Goal: Task Accomplishment & Management: Manage account settings

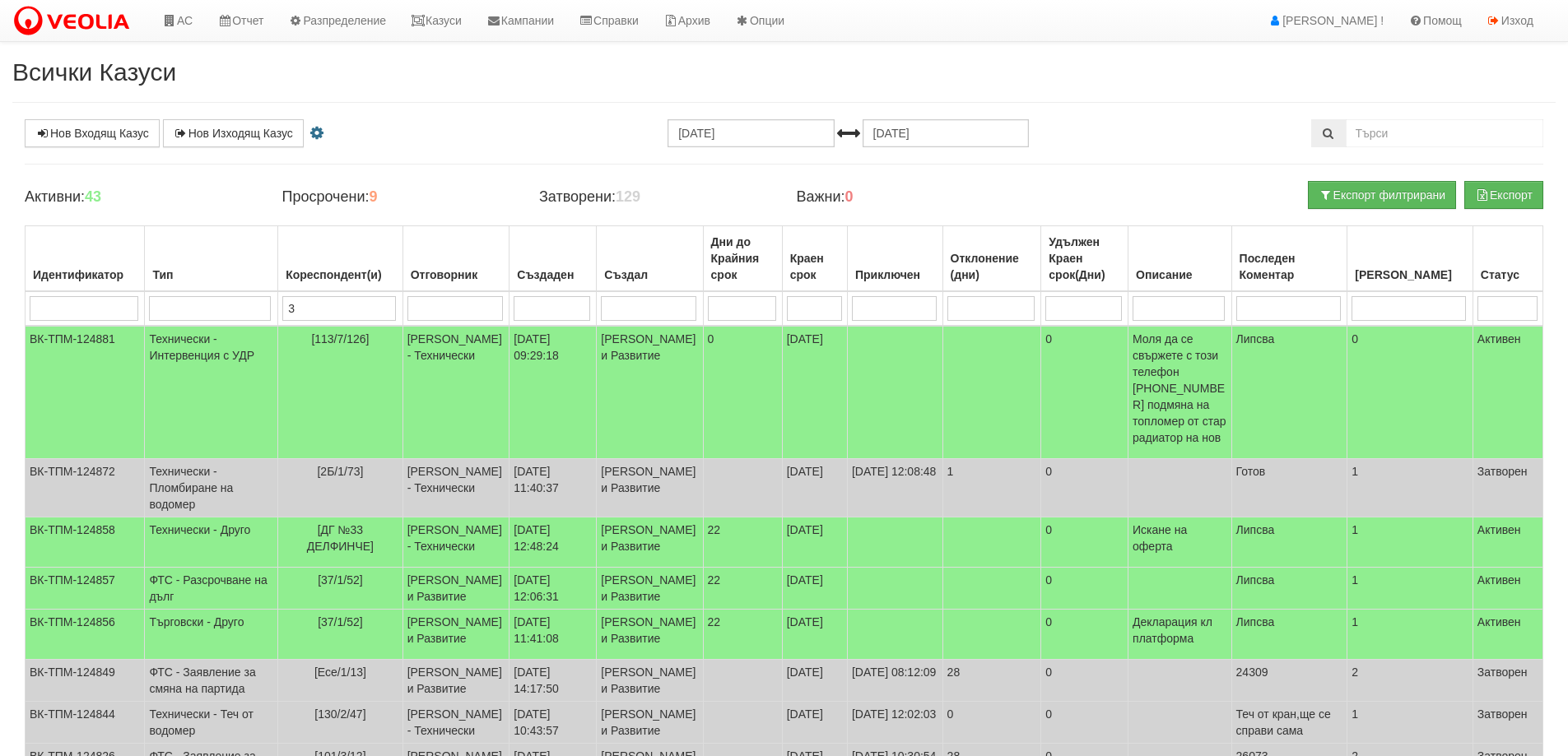
select select "3"
click at [446, 11] on link "Казуси" at bounding box center [436, 20] width 76 height 41
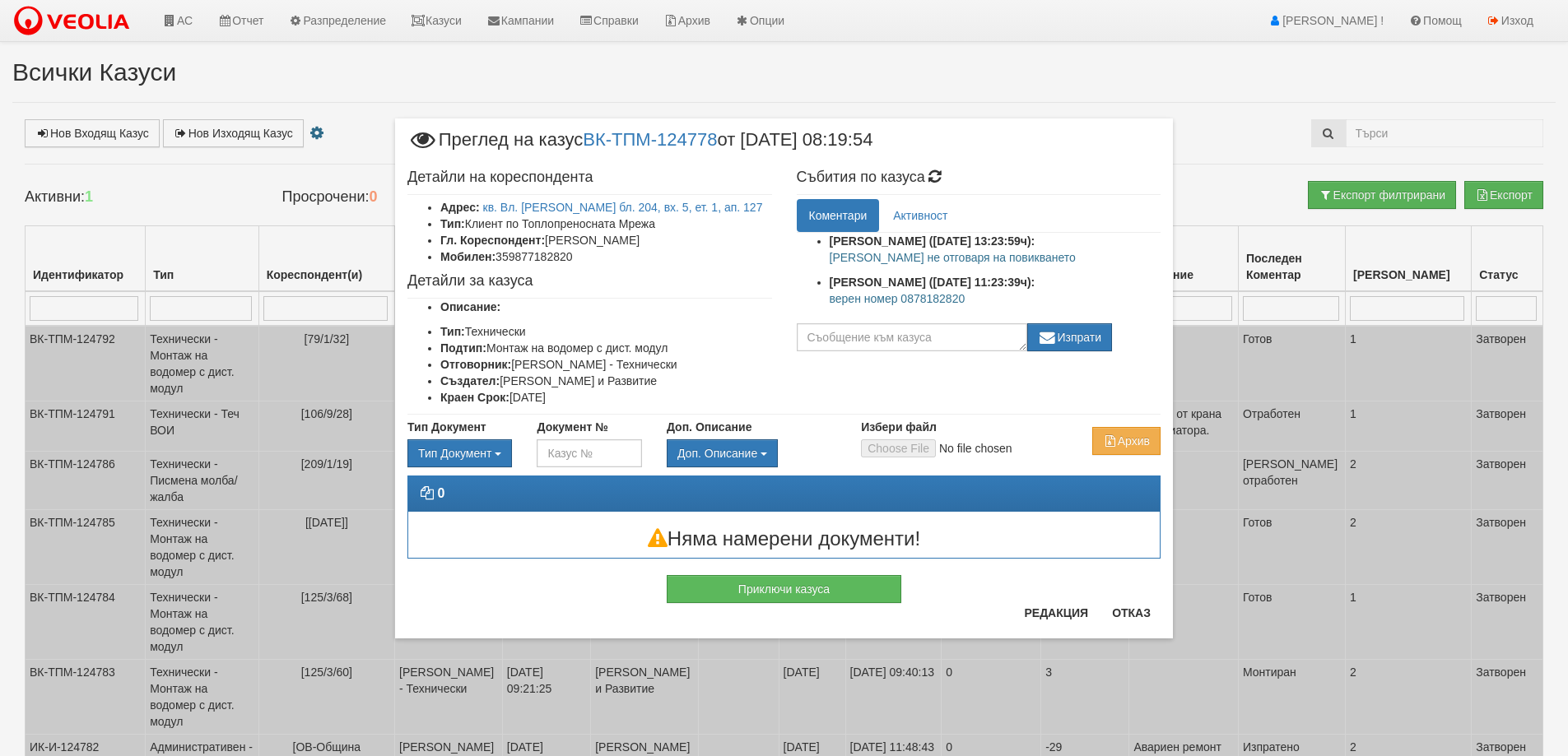
click at [931, 296] on p "верен номер 0878182820" at bounding box center [996, 299] width 332 height 17
click at [1126, 616] on button "Отказ" at bounding box center [1131, 613] width 59 height 26
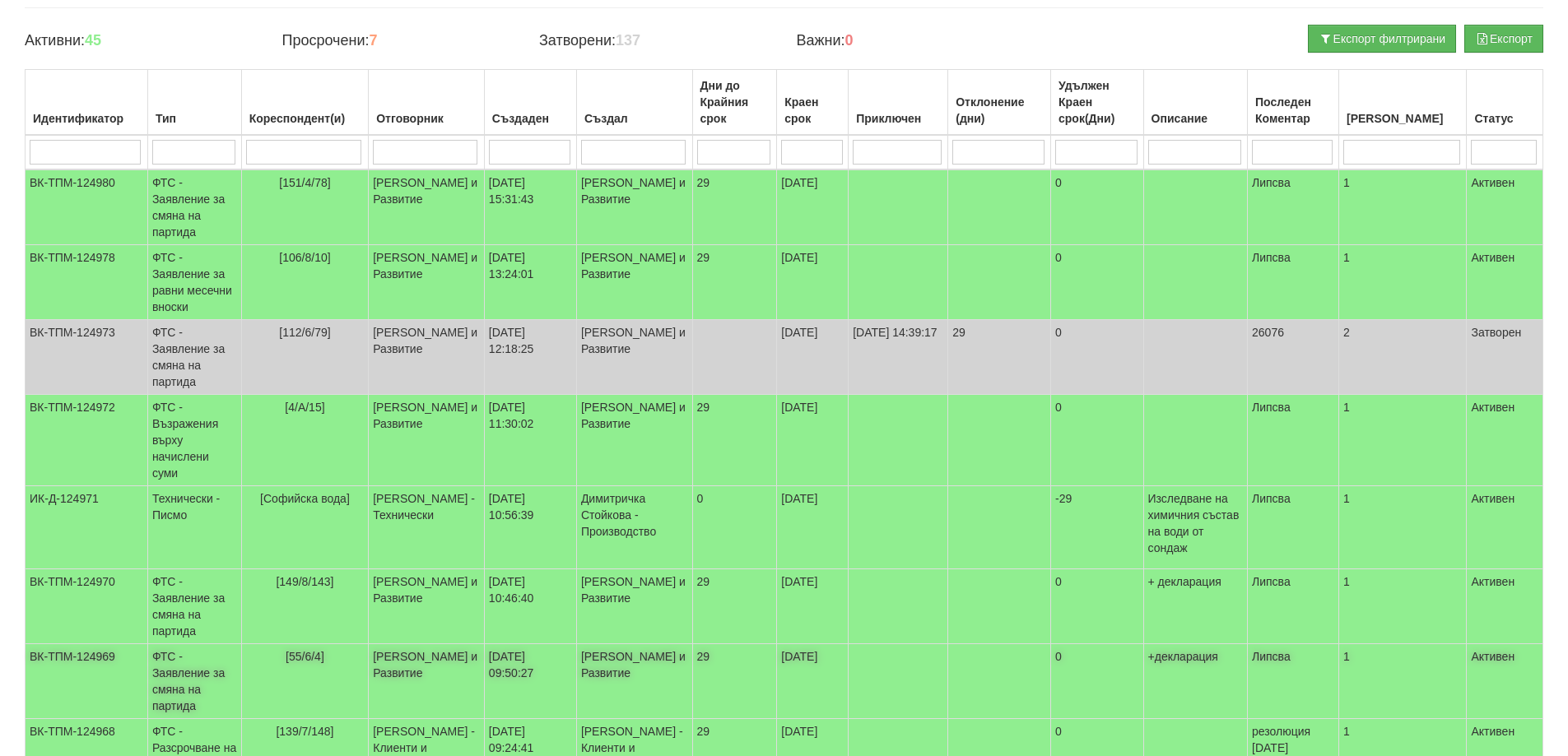
scroll to position [127, 0]
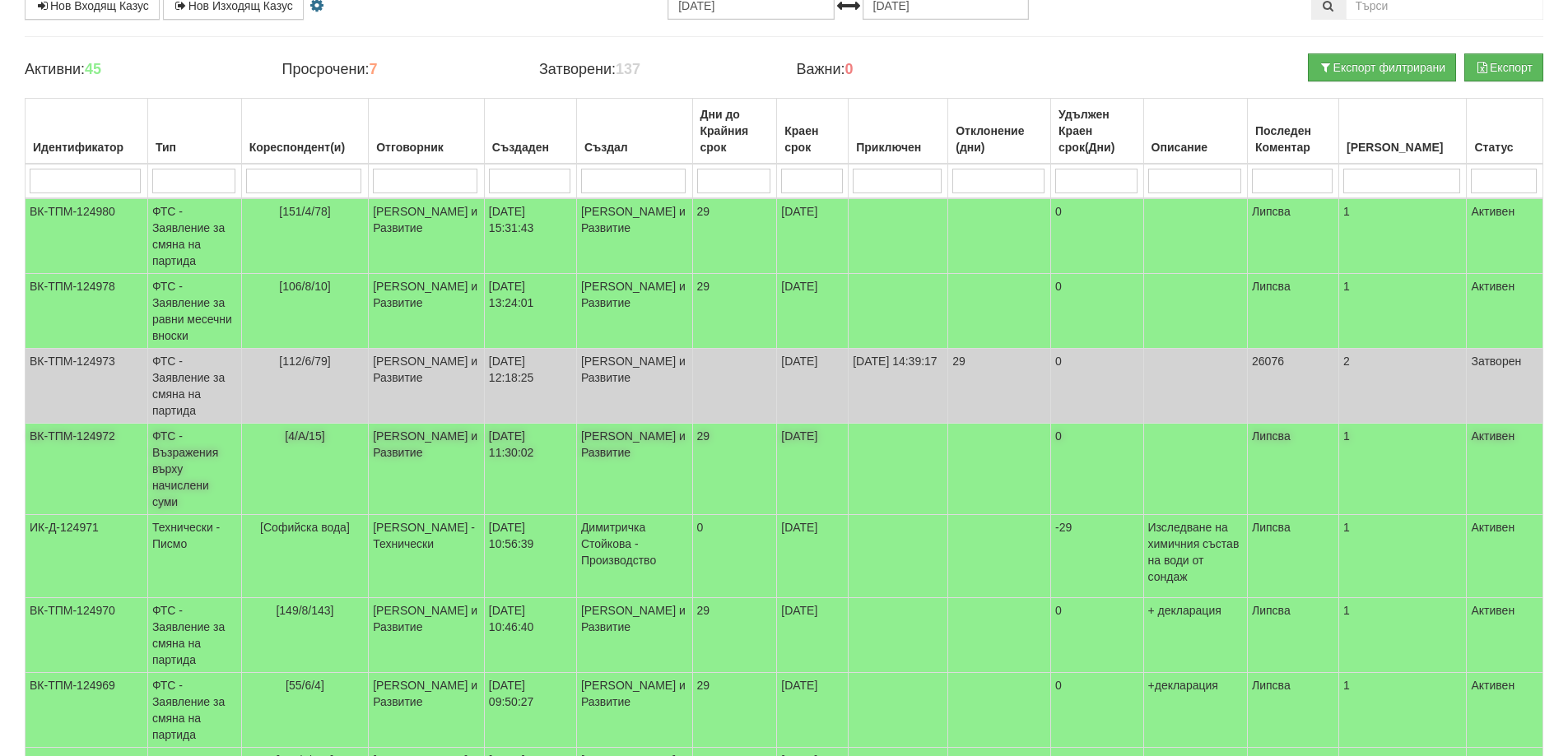
click at [312, 429] on span "[4/А/15]" at bounding box center [304, 436] width 40 height 13
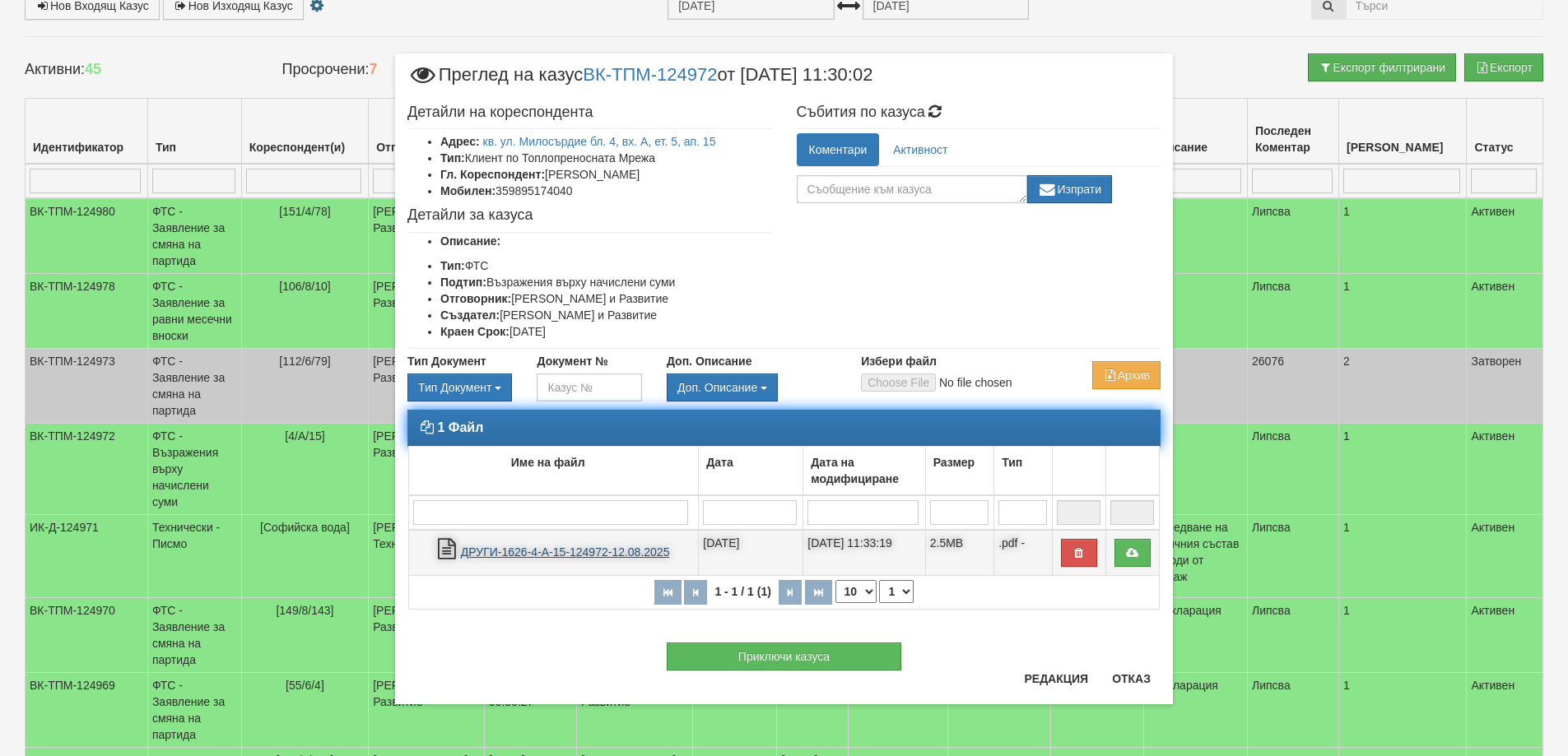
click at [557, 552] on link "ДРУГИ-1626-4-А-15-124972-12.08.2025" at bounding box center [565, 551] width 209 height 13
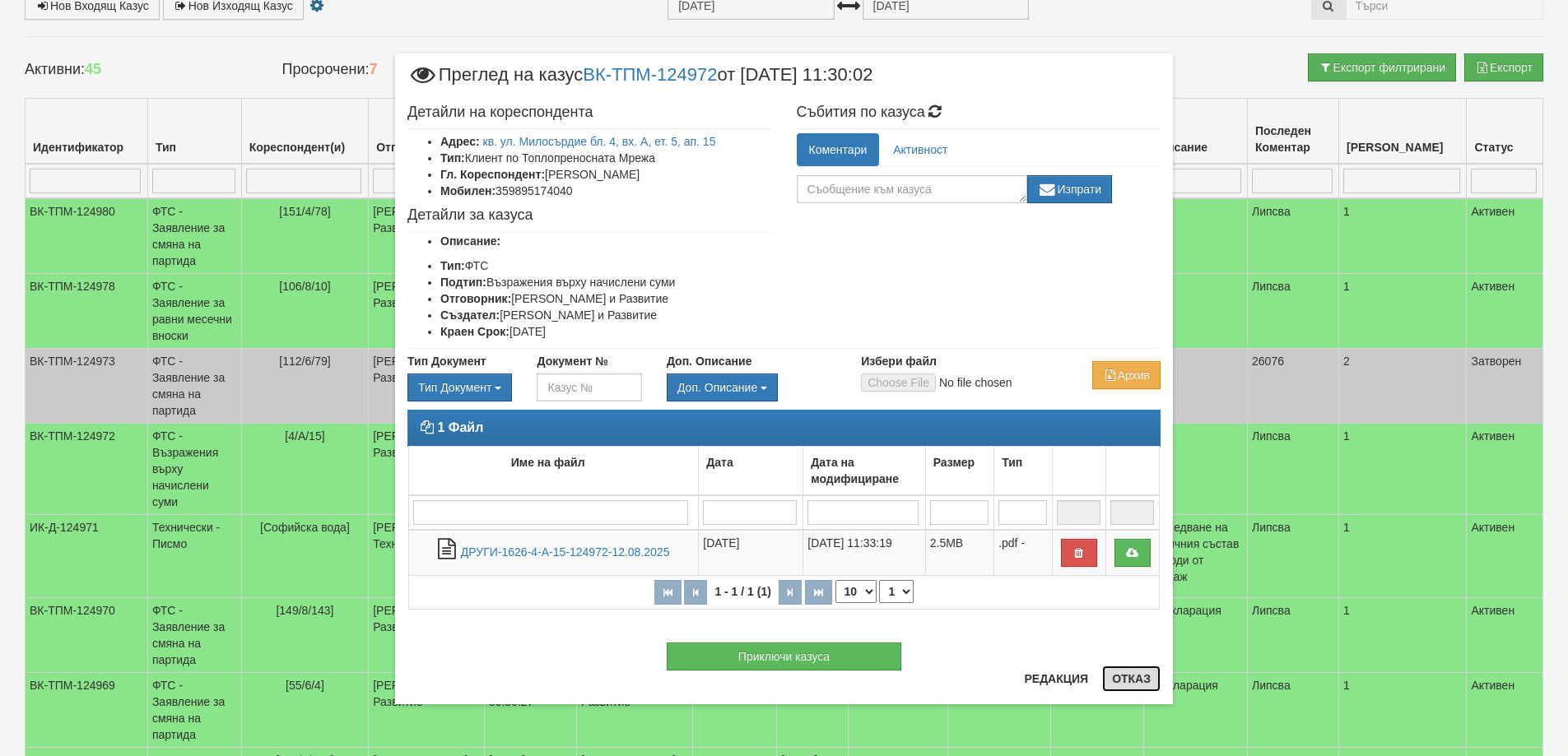
click at [1138, 675] on button "Отказ" at bounding box center [1131, 679] width 59 height 26
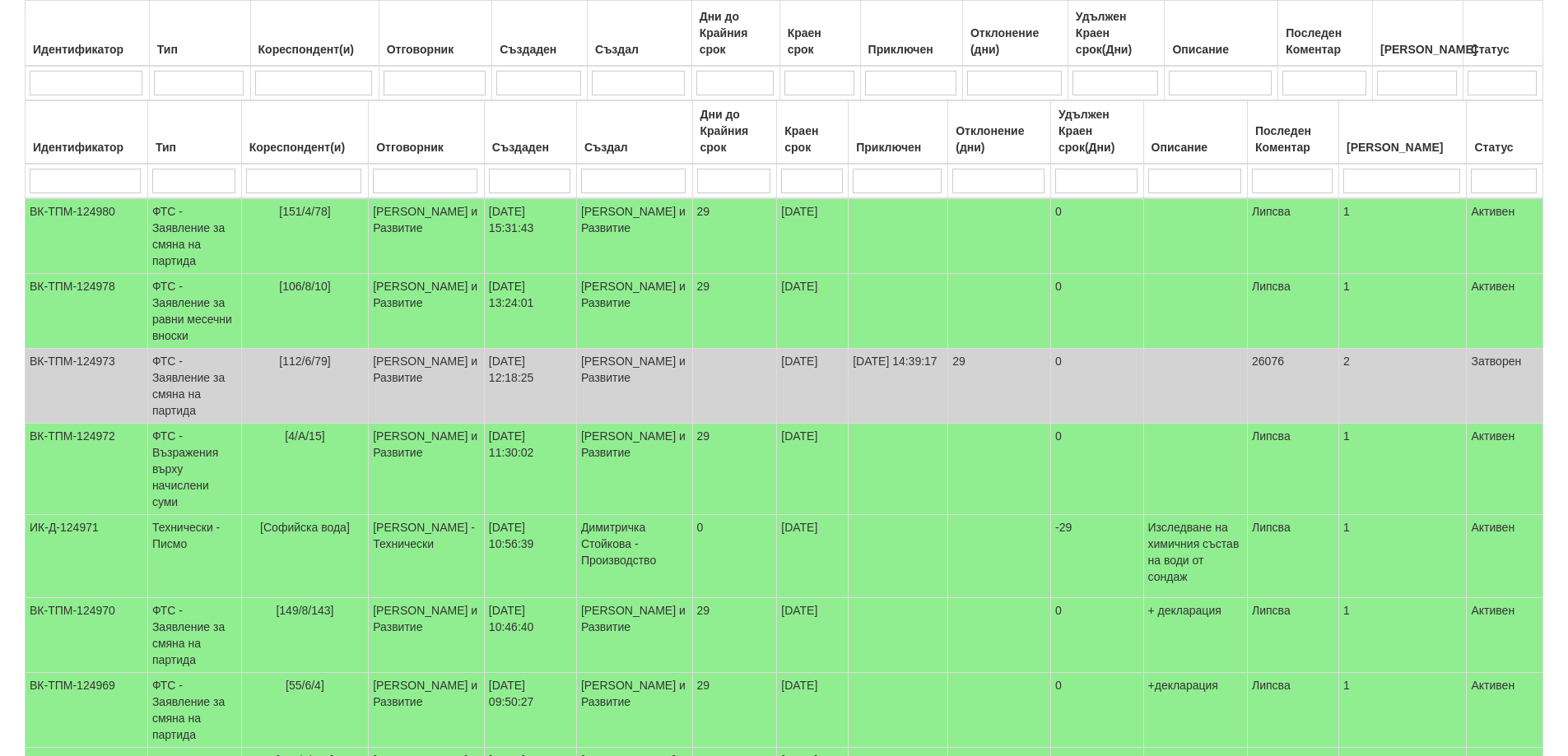
scroll to position [292, 0]
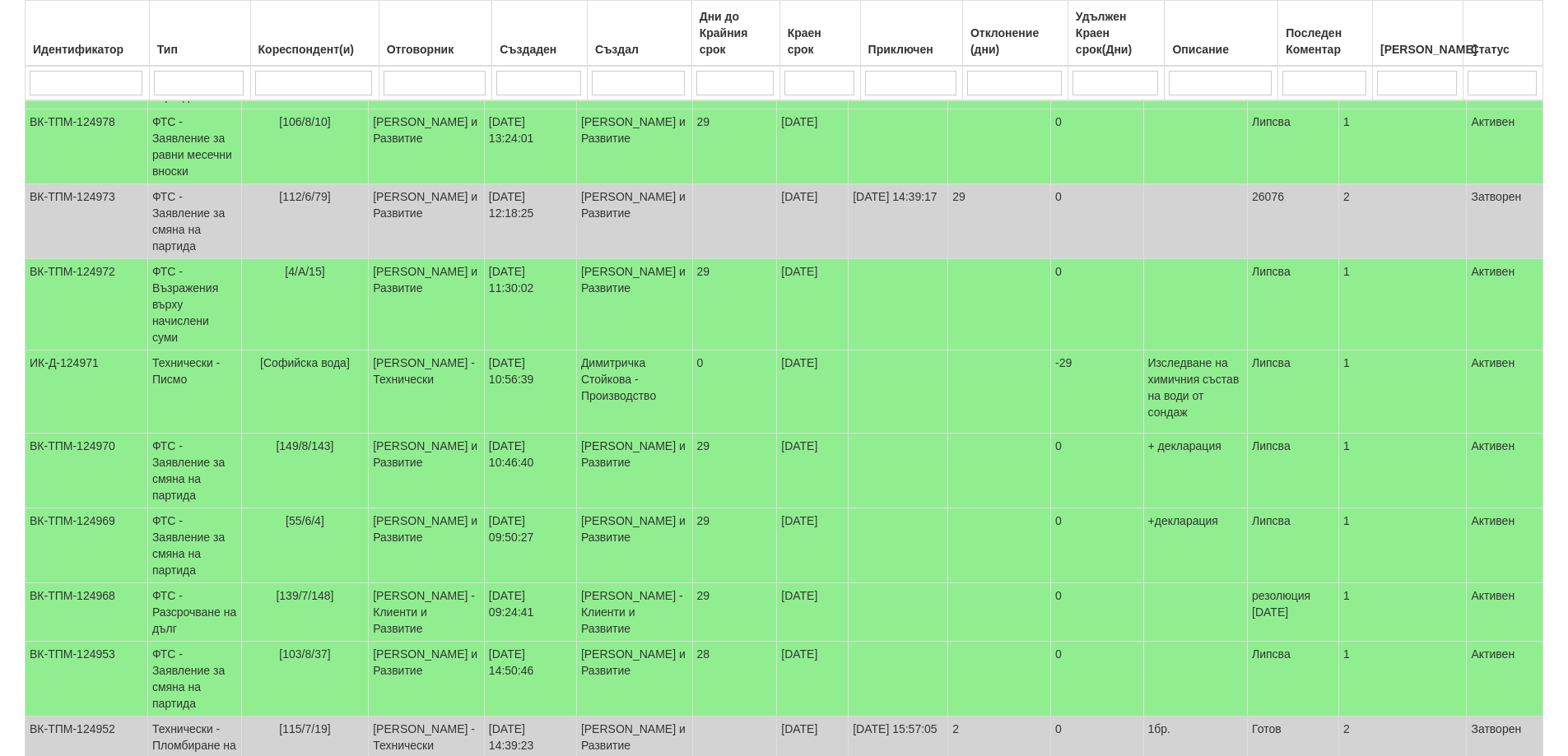
select select "2"
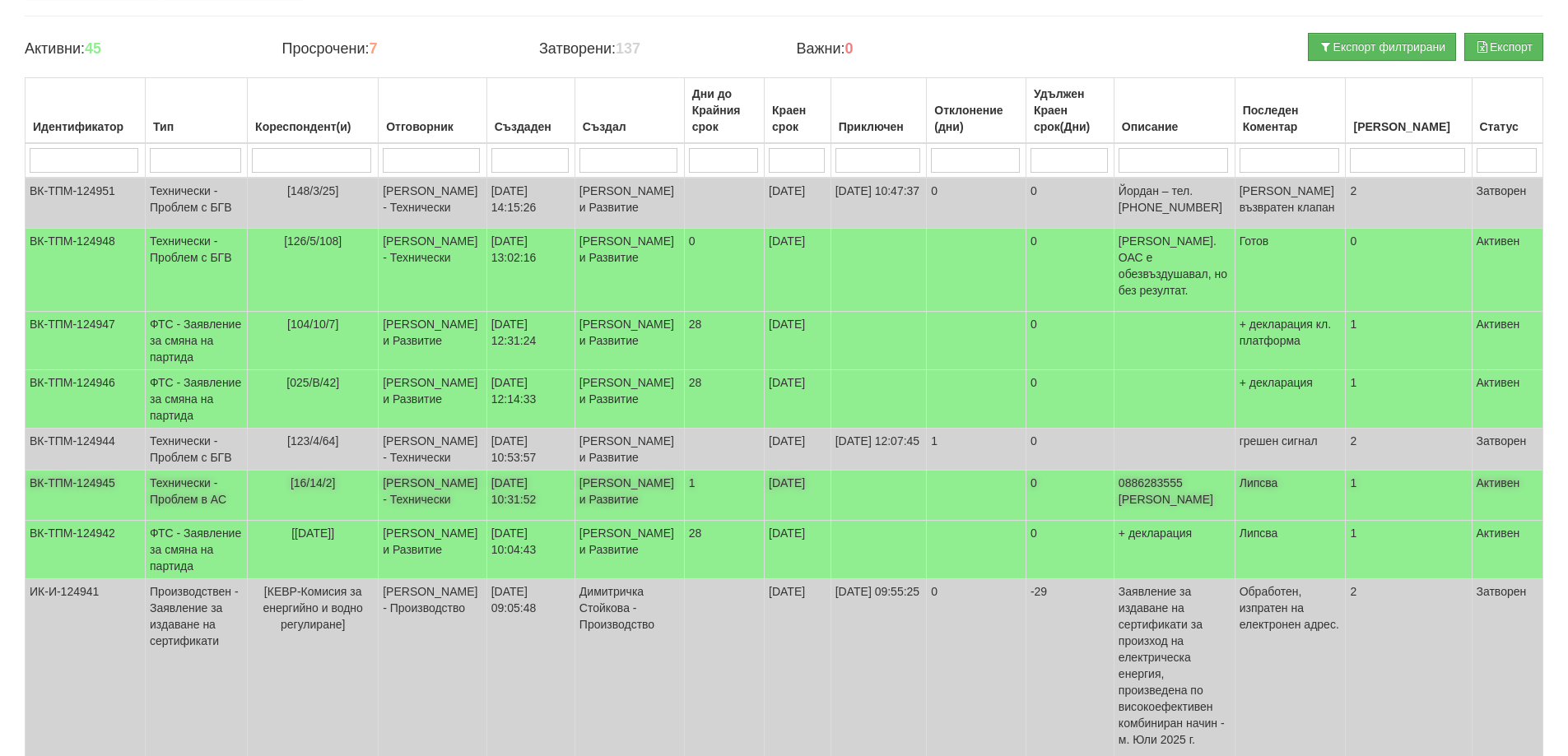
scroll to position [46, 0]
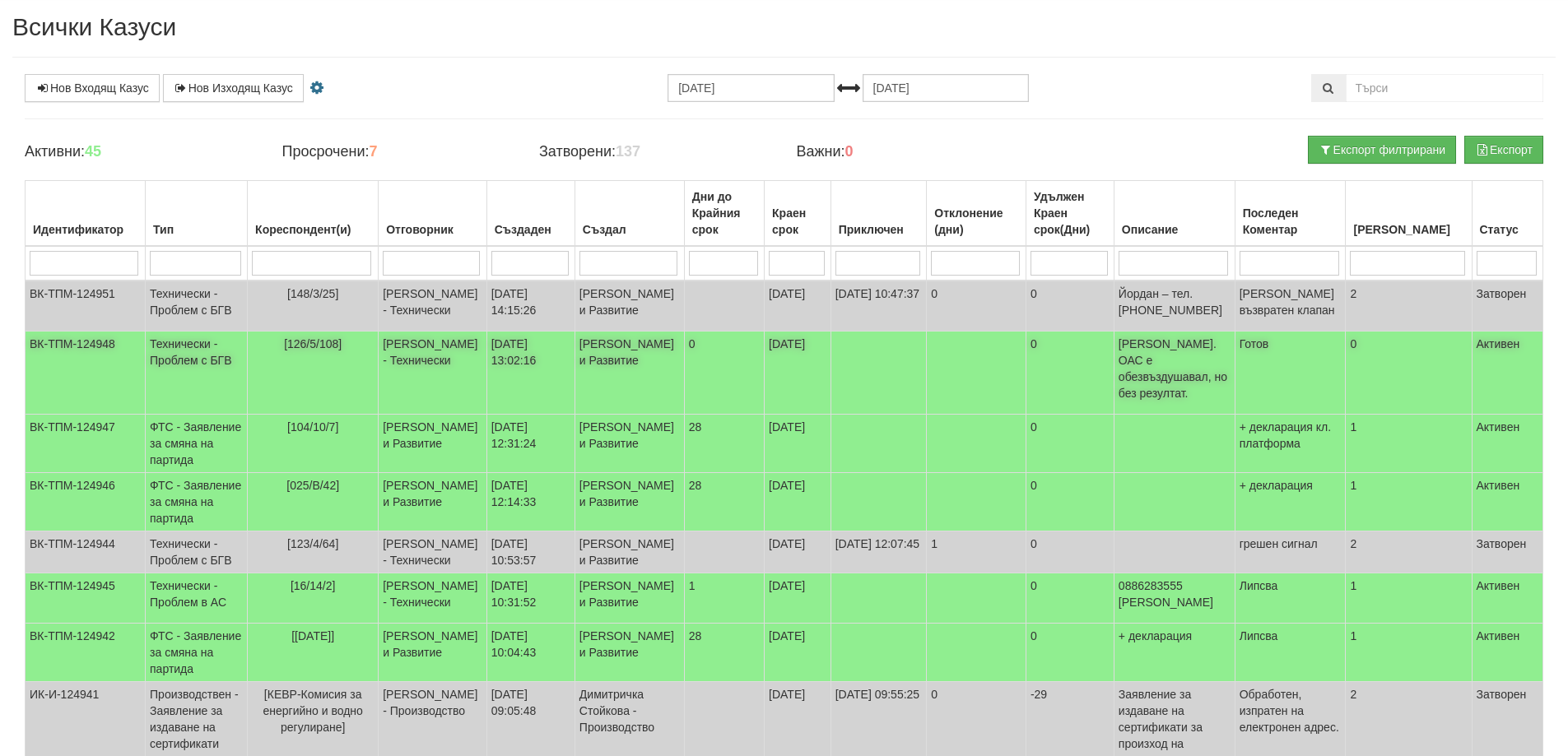
click at [430, 374] on td "[PERSON_NAME] - Технически" at bounding box center [432, 373] width 108 height 83
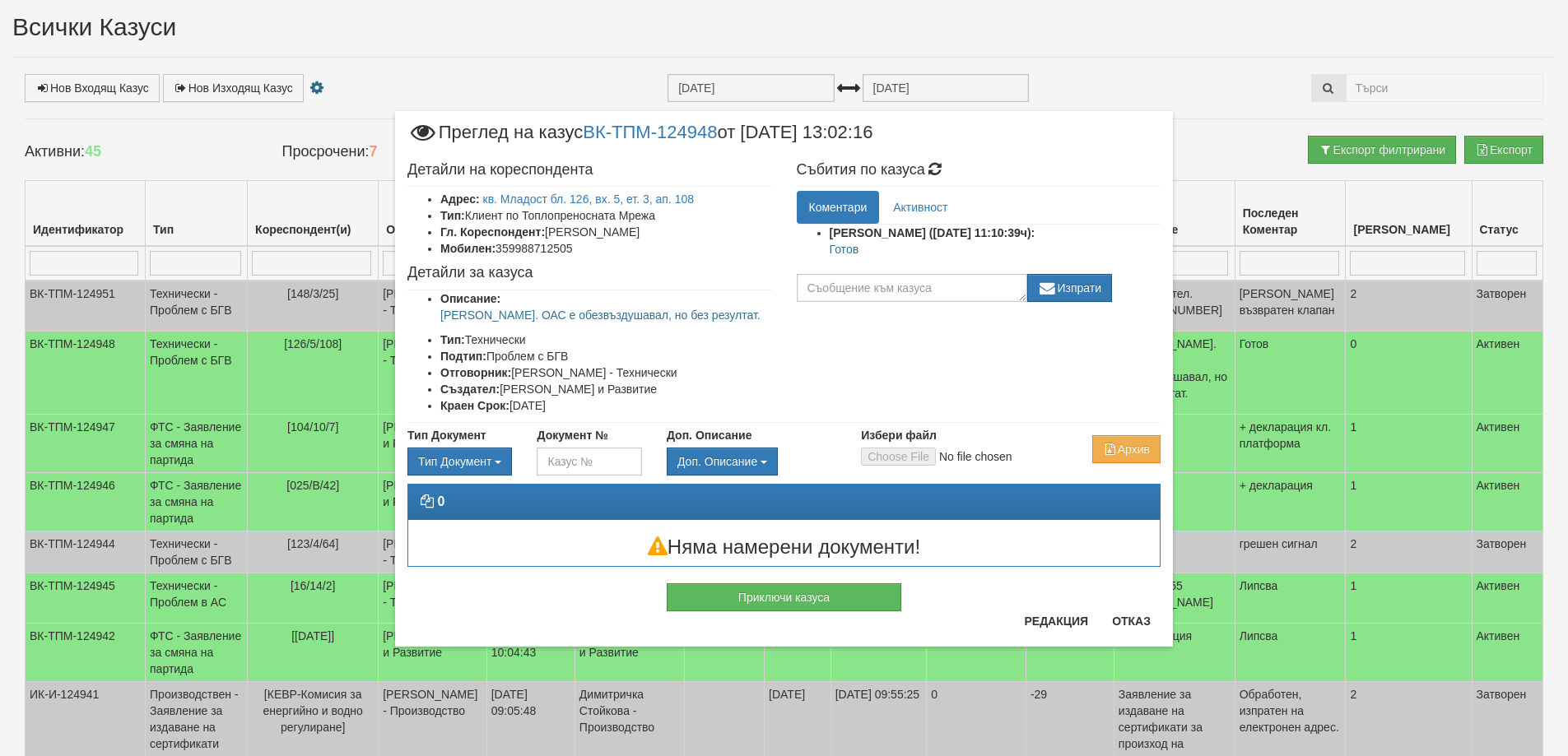
click at [843, 248] on p "Готов" at bounding box center [996, 249] width 332 height 17
copy p "Готов"
click at [821, 597] on button "Приключи казуса" at bounding box center [783, 598] width 234 height 28
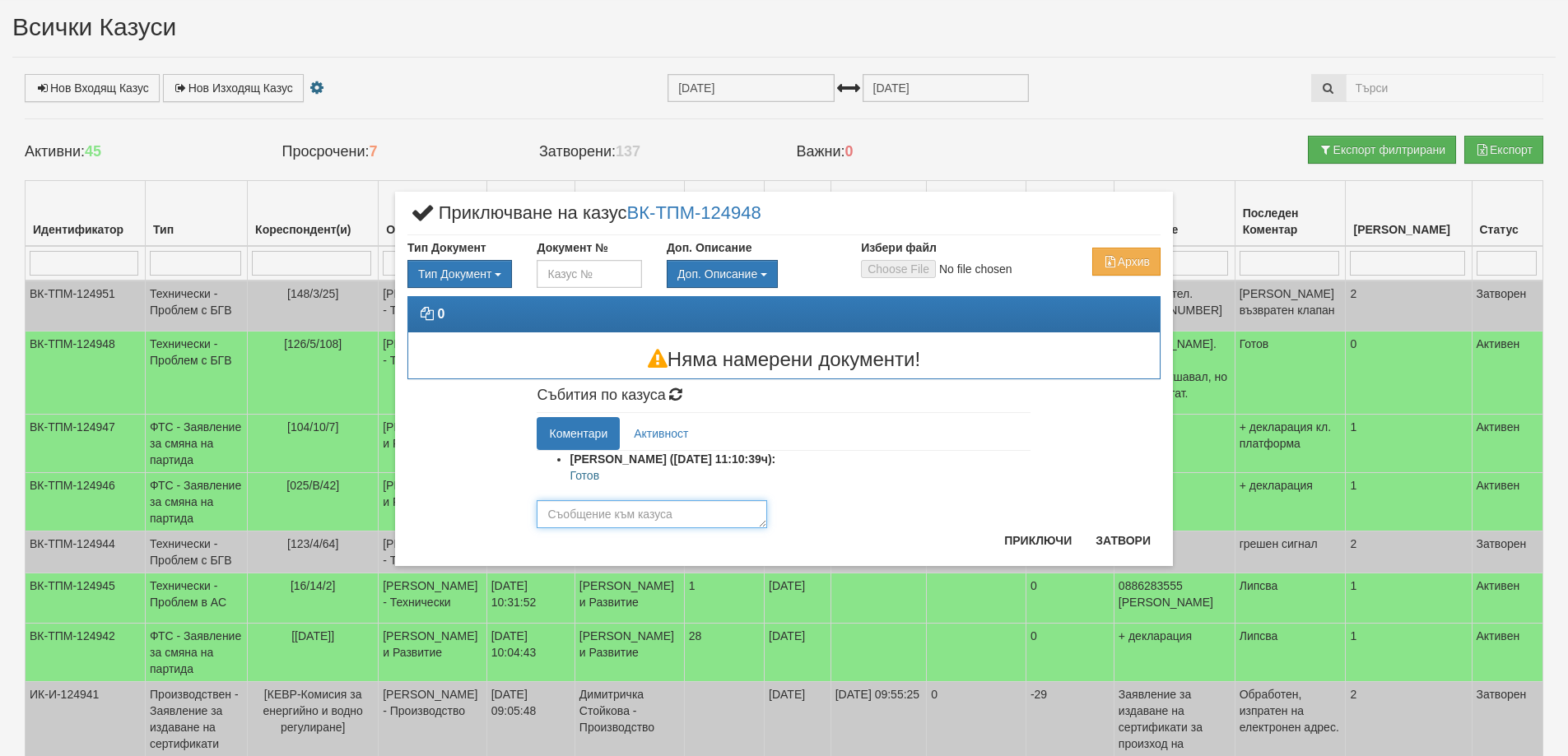
click at [663, 515] on textarea at bounding box center [651, 515] width 230 height 28
paste textarea "Готов"
type textarea "Готов"
click at [1053, 544] on button "Приключи" at bounding box center [1037, 541] width 87 height 26
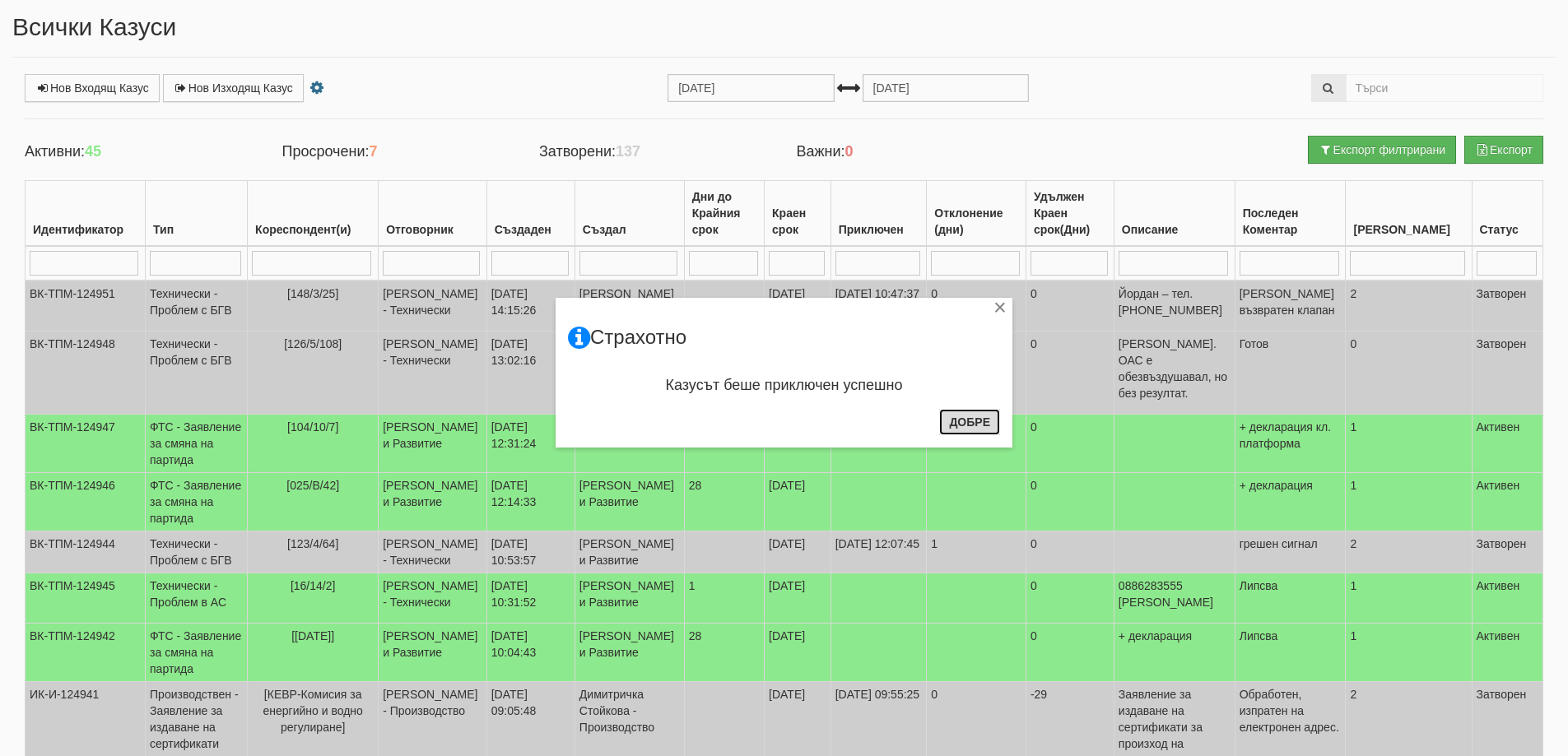
click at [954, 422] on button "Добре" at bounding box center [968, 422] width 61 height 26
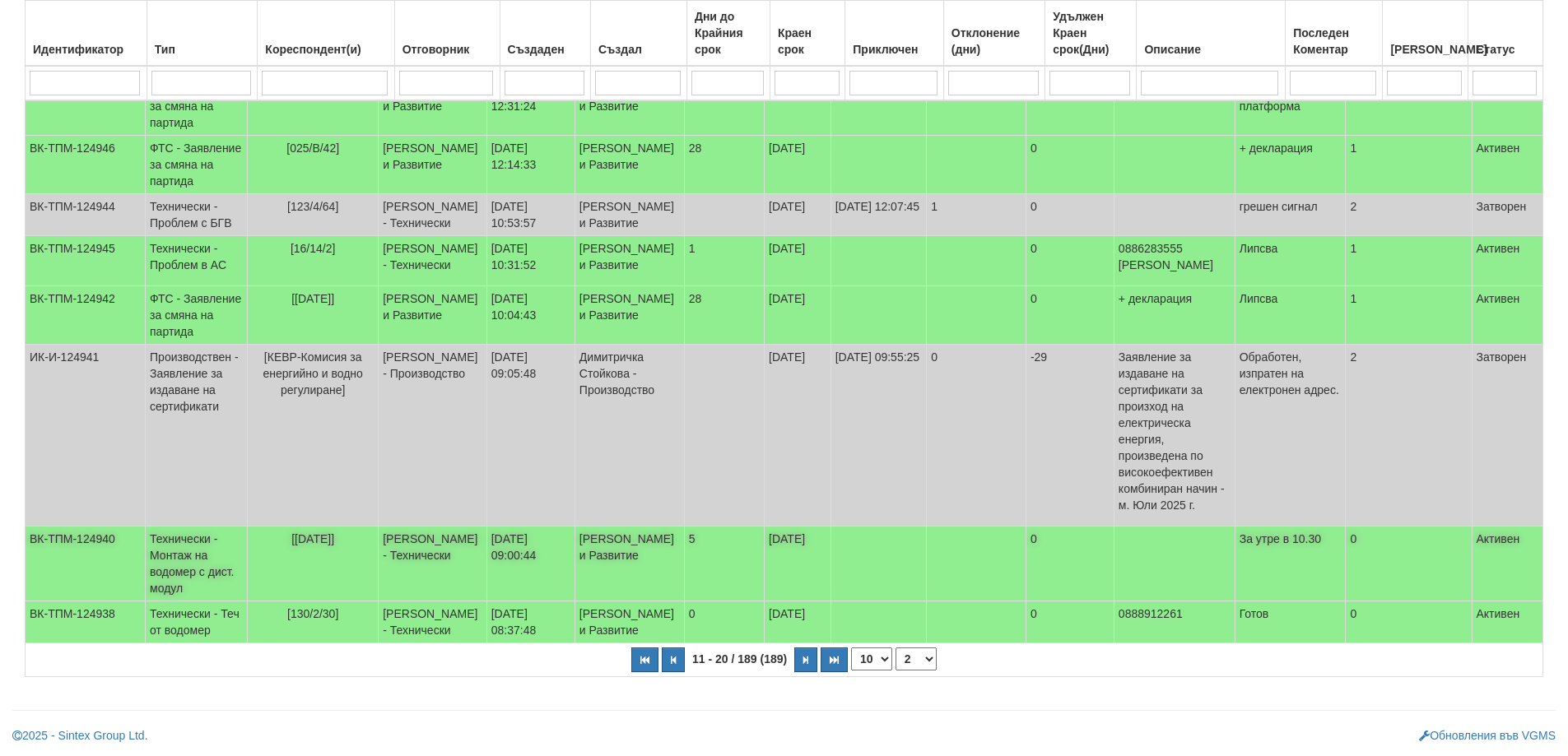
scroll to position [498, 0]
click at [334, 532] on span "[[DATE]]" at bounding box center [313, 538] width 43 height 13
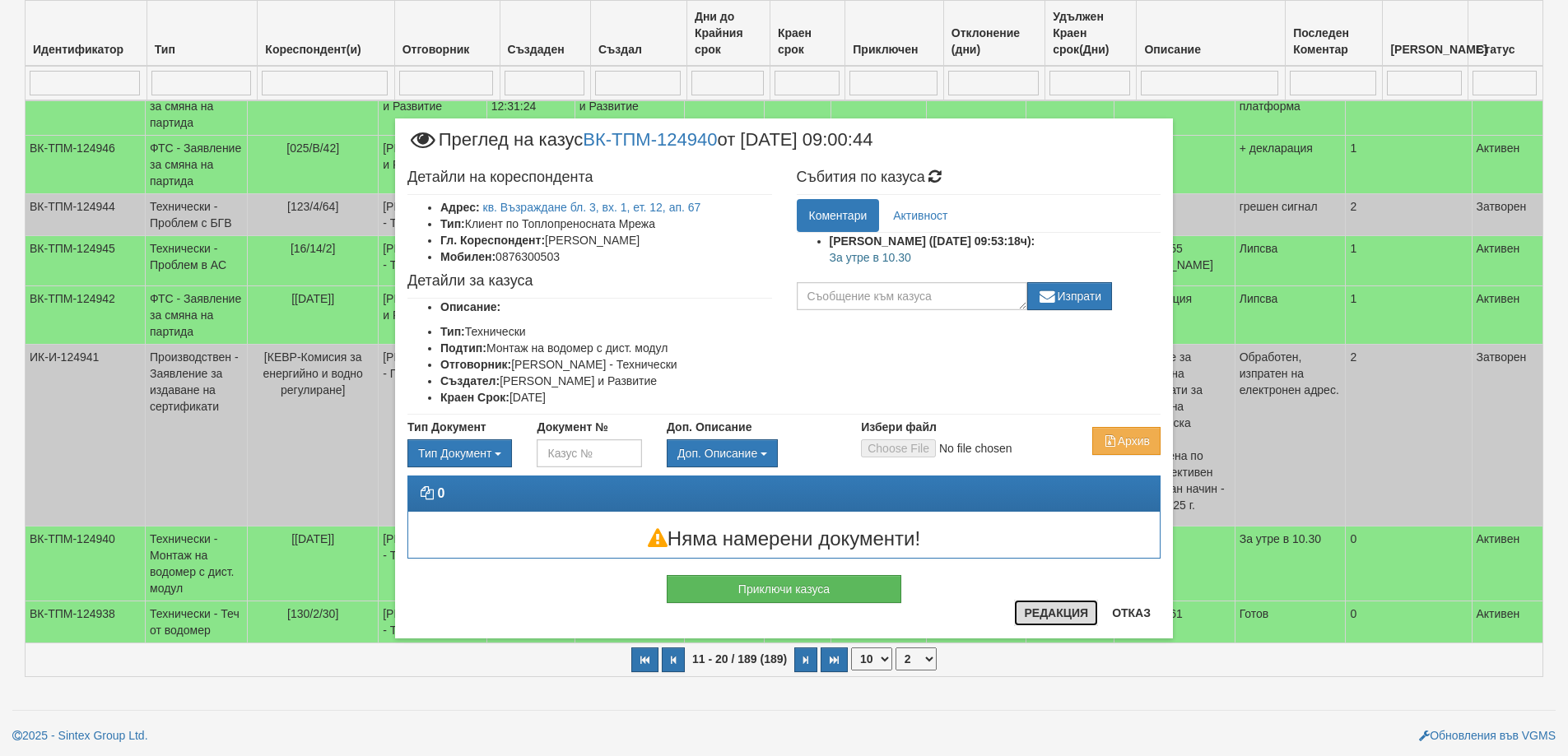
click at [1059, 614] on button "Редакция" at bounding box center [1056, 613] width 84 height 26
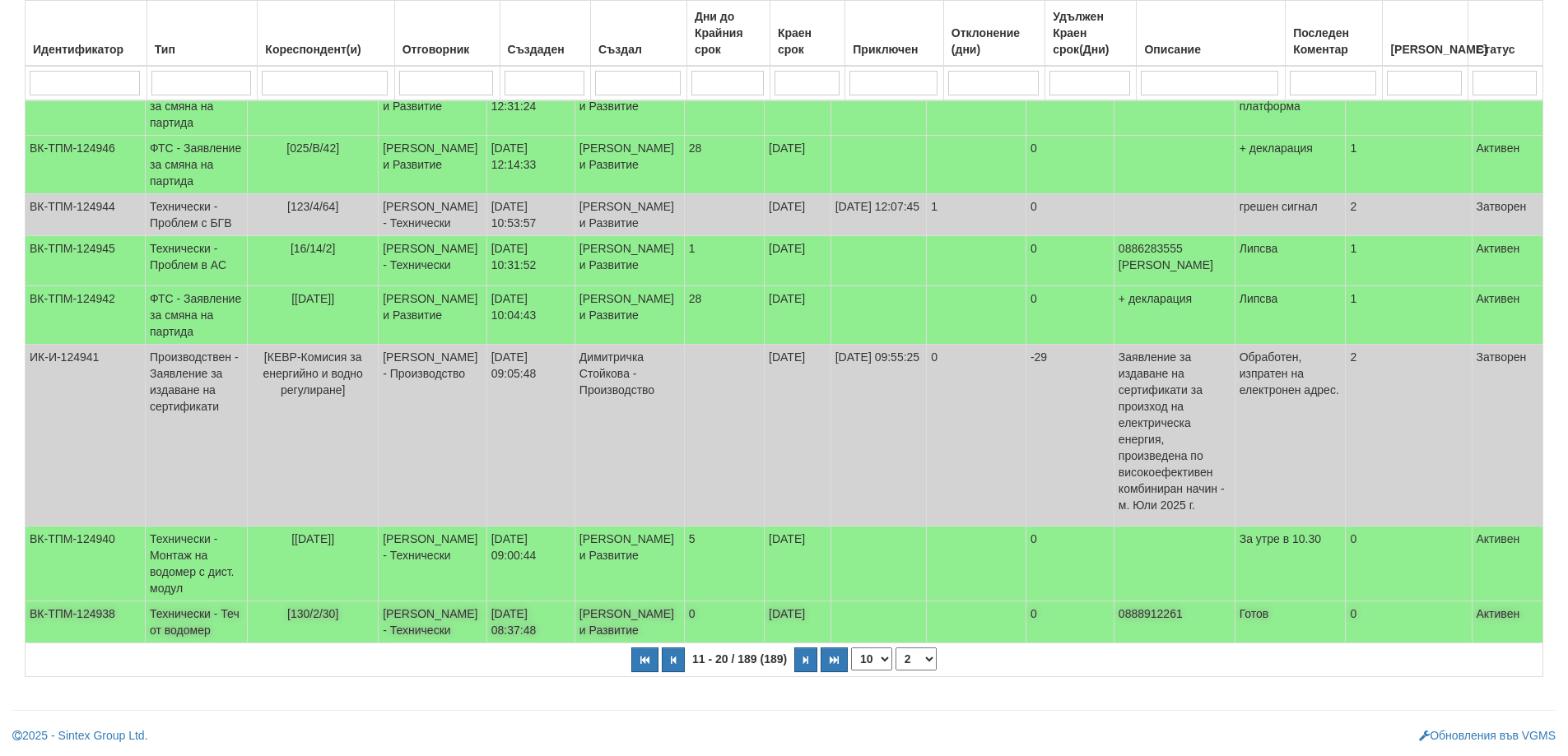
click at [320, 608] on span "[130/2/30]" at bounding box center [313, 614] width 51 height 13
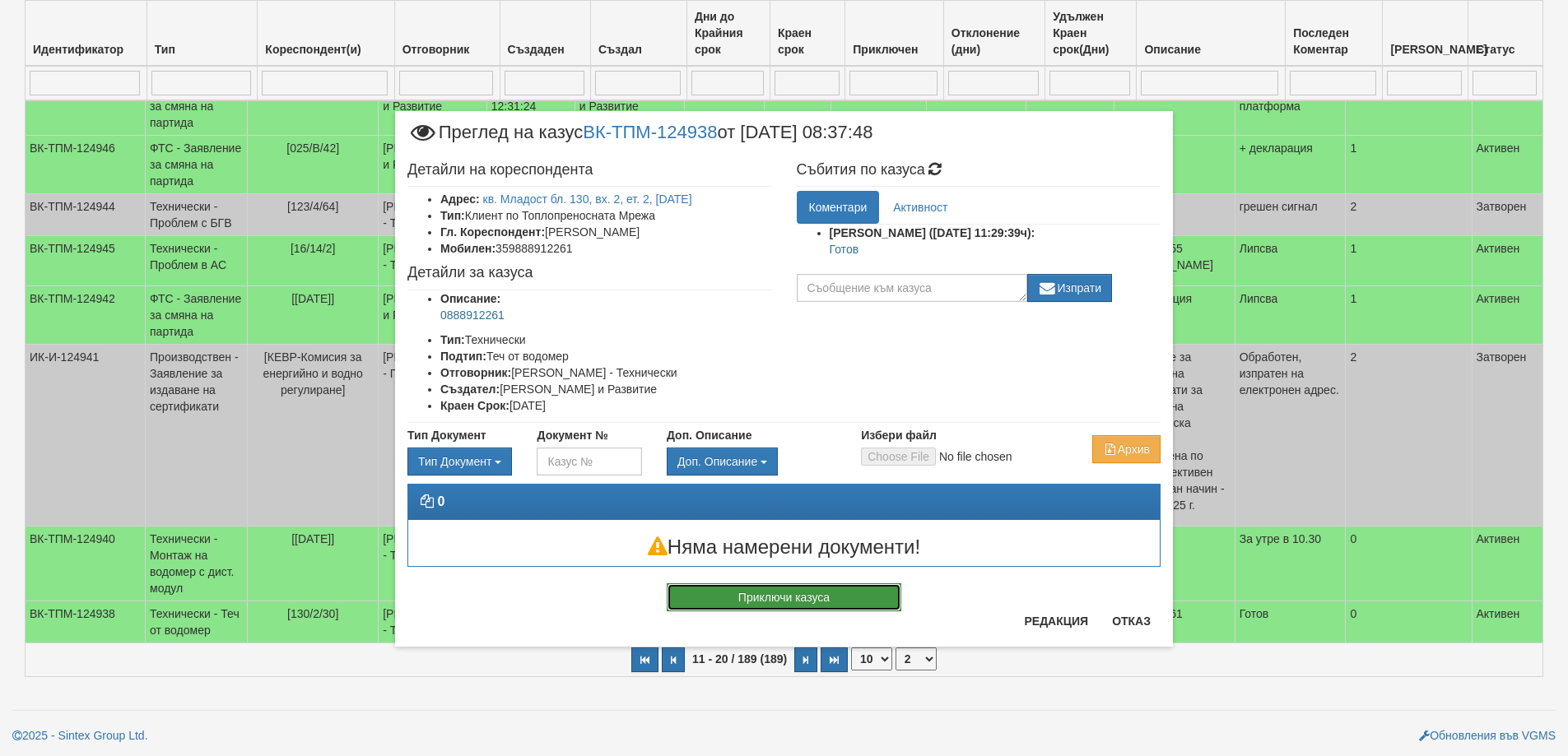
click at [737, 604] on button "Приключи казуса" at bounding box center [783, 598] width 234 height 28
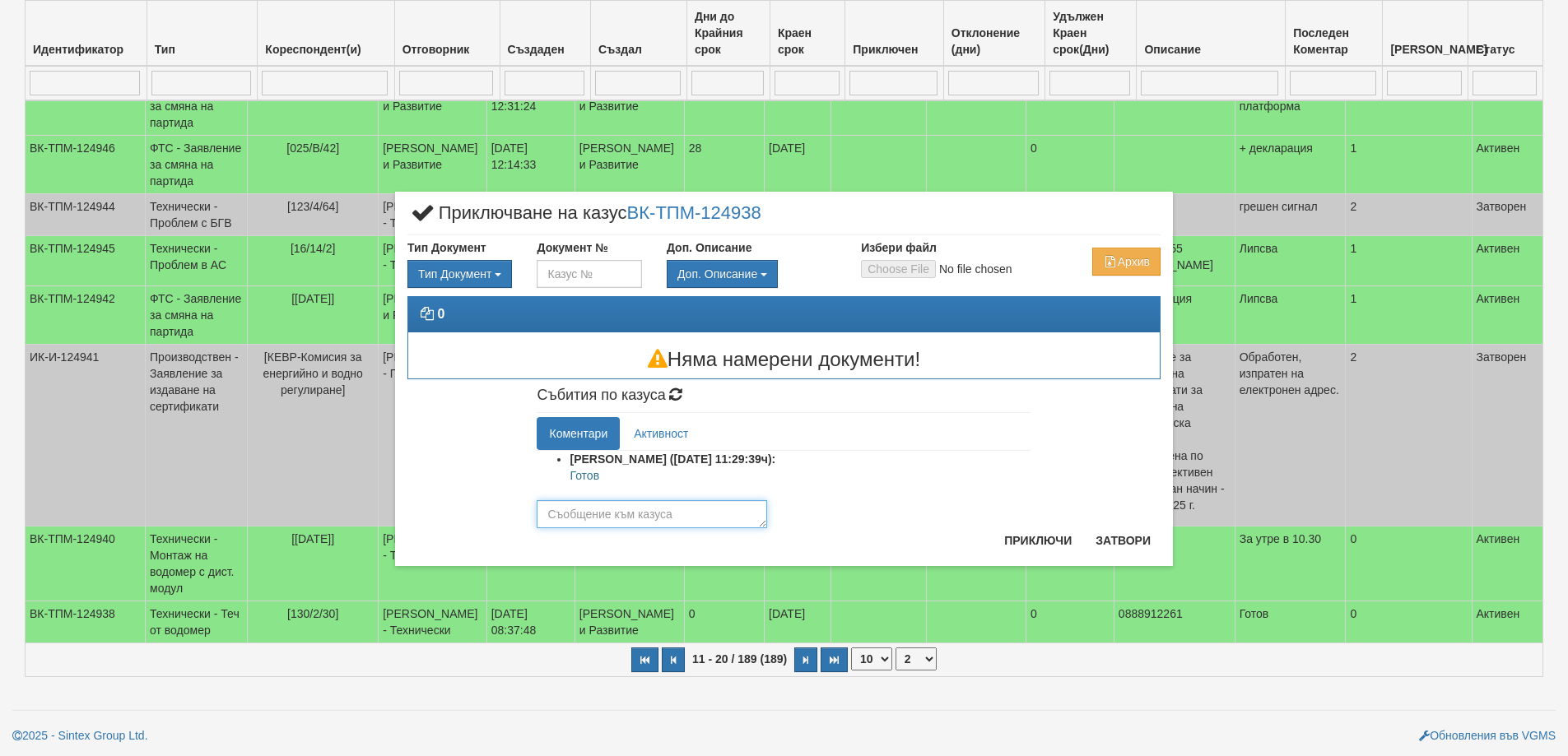
click at [629, 513] on textarea at bounding box center [651, 515] width 230 height 28
type textarea "Отстранен"
click at [1019, 538] on button "Приключи" at bounding box center [1037, 541] width 87 height 26
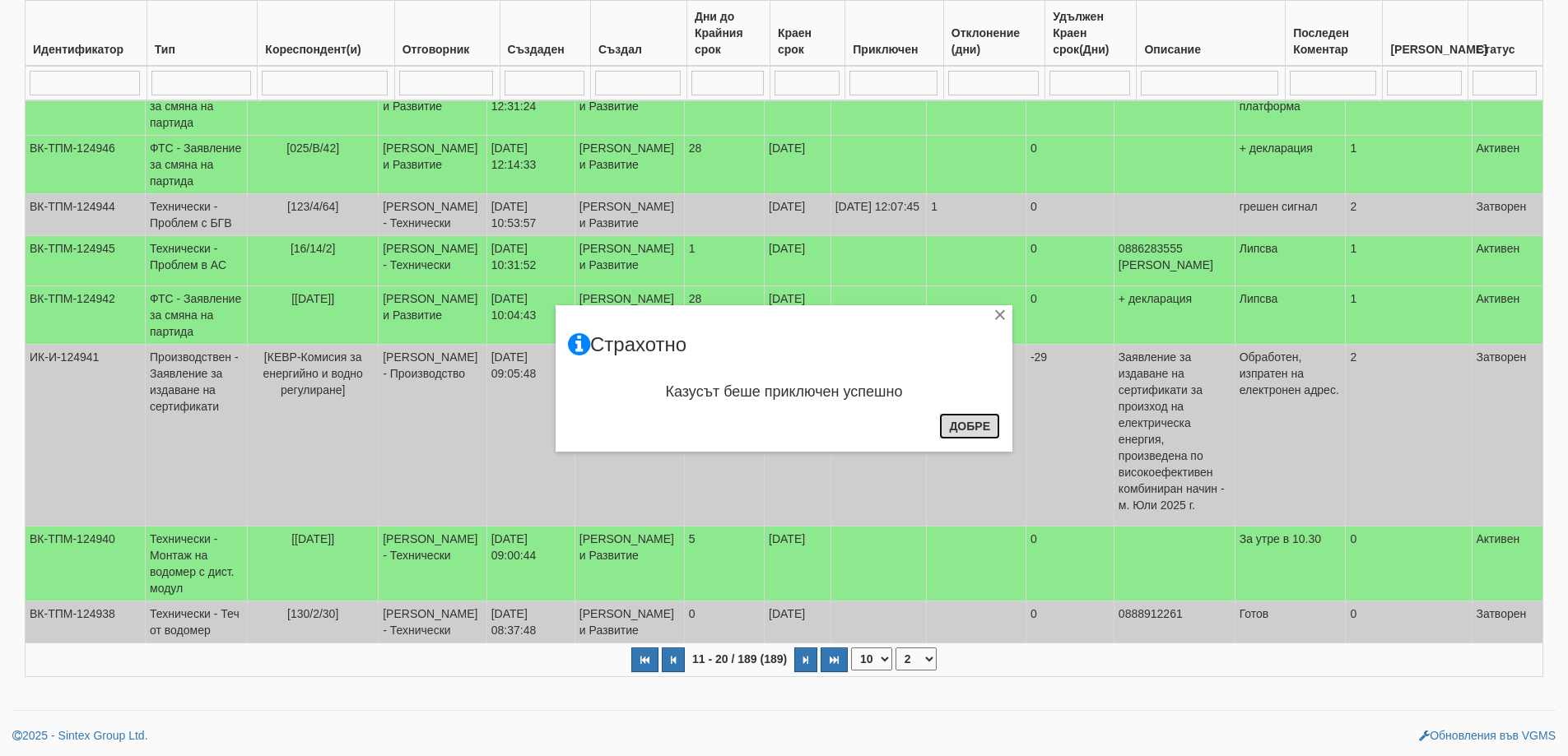
click at [974, 415] on button "Добре" at bounding box center [968, 427] width 61 height 26
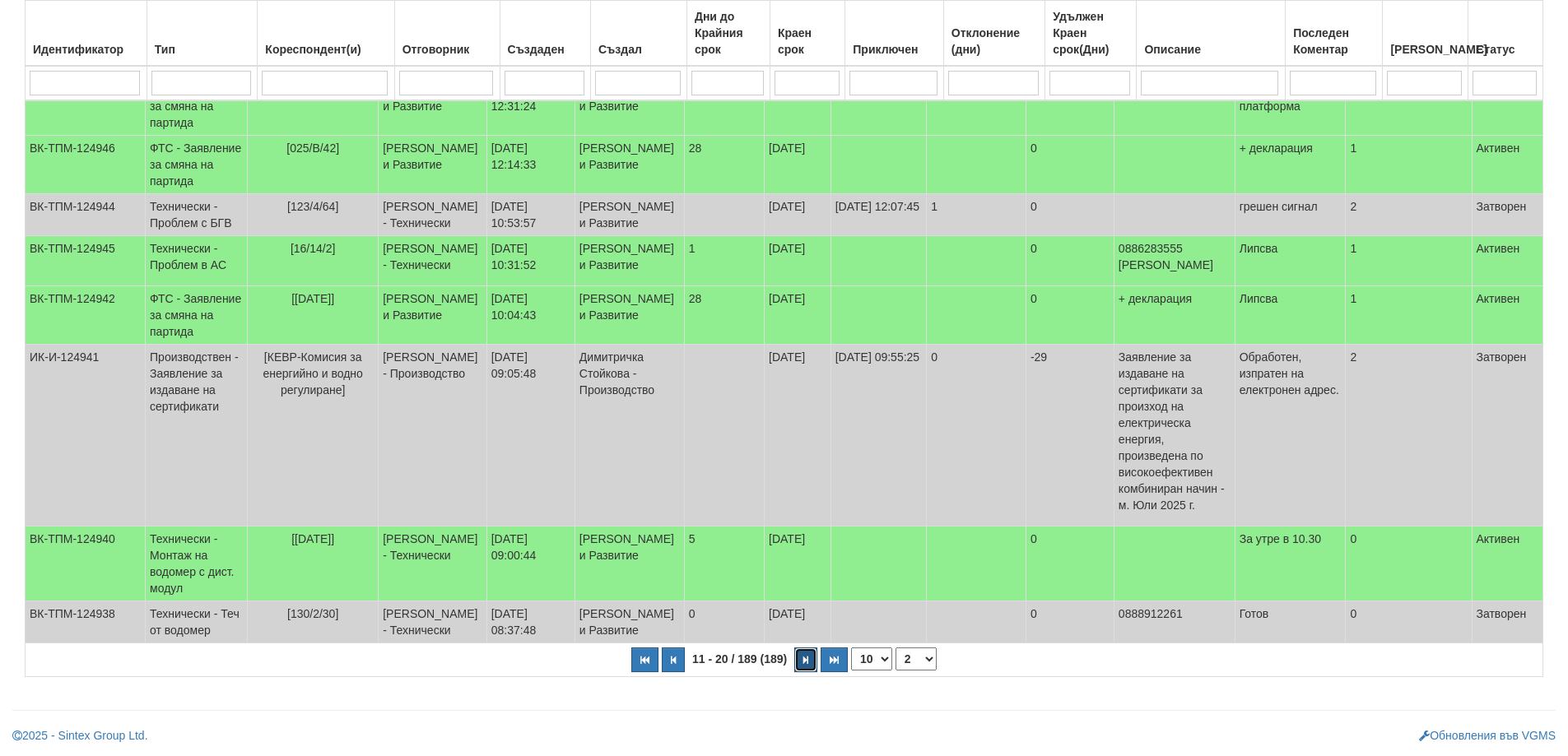
click at [803, 659] on icon "button" at bounding box center [806, 660] width 5 height 9
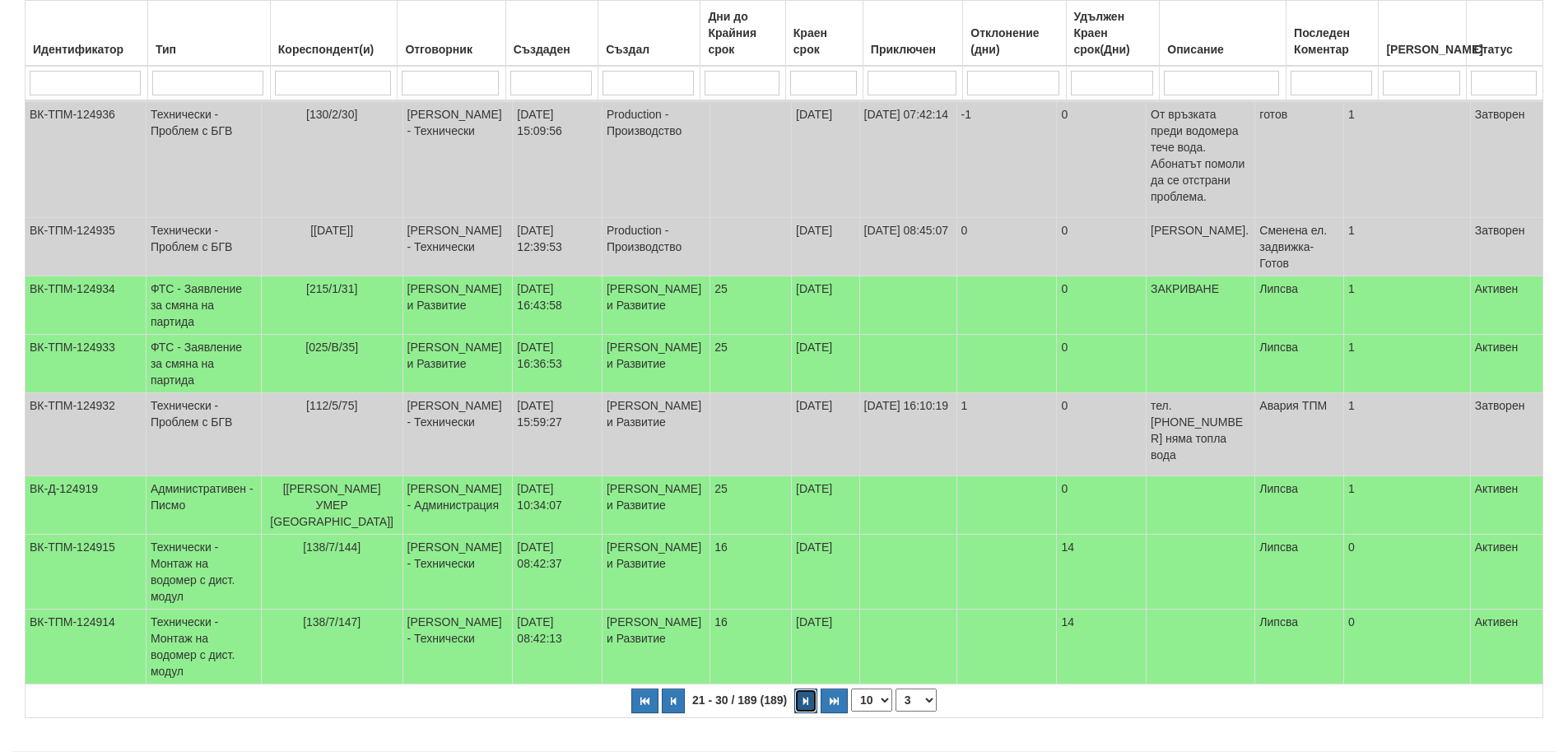
click at [798, 689] on button "button" at bounding box center [805, 702] width 23 height 25
select select "4"
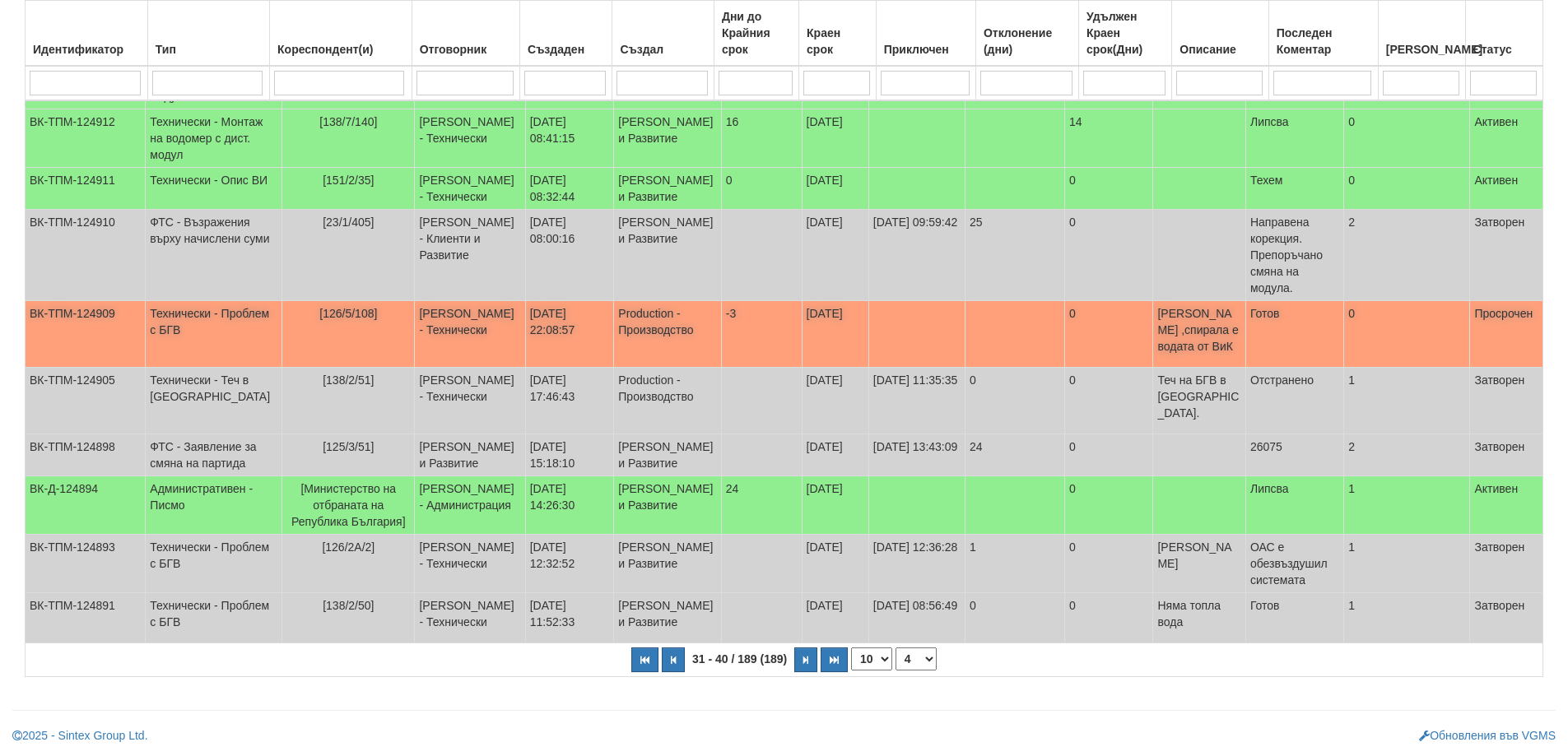
click at [345, 307] on span "[126/5/108]" at bounding box center [349, 313] width 58 height 13
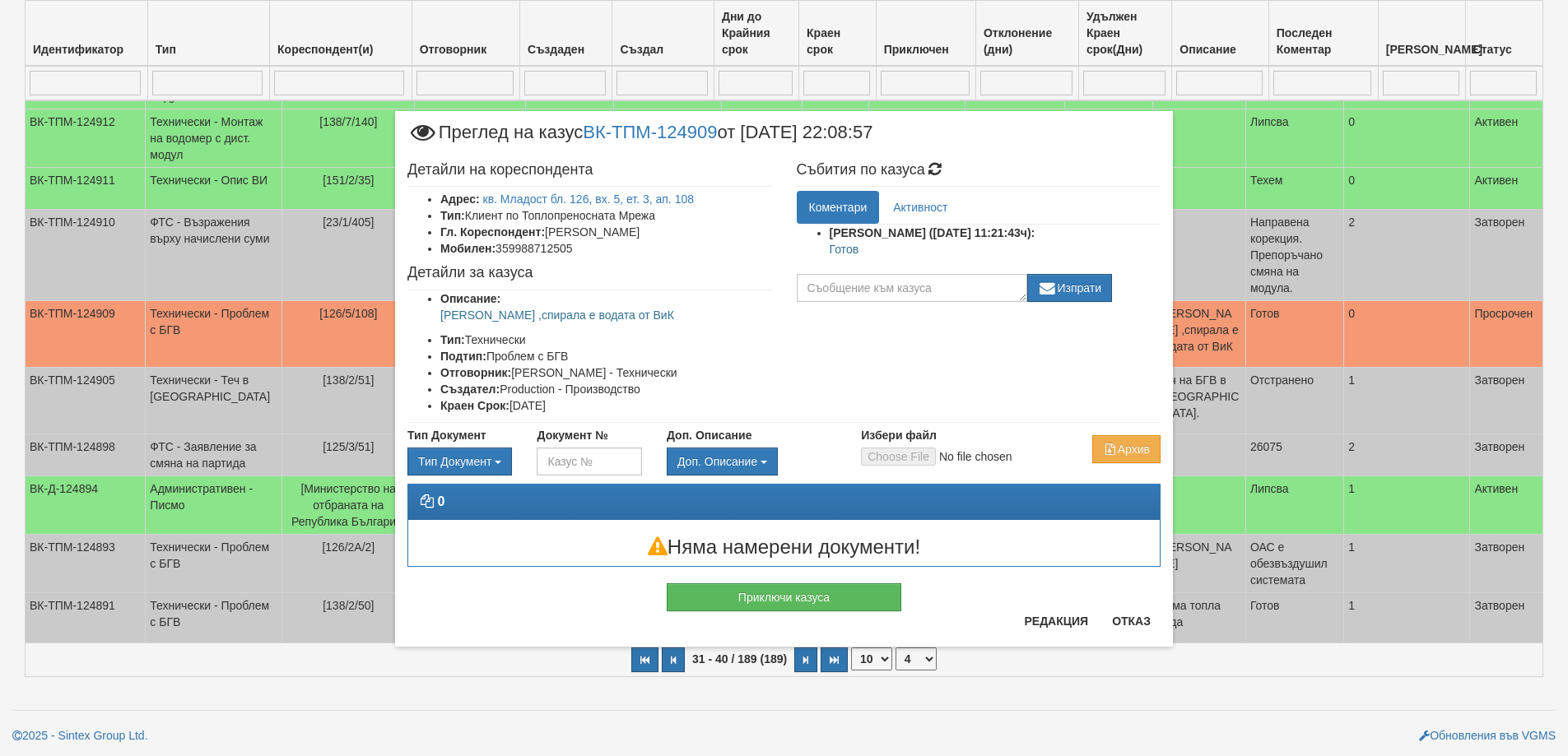
click at [851, 256] on p "Готов" at bounding box center [996, 249] width 332 height 17
copy p "Готов"
click at [822, 600] on button "Приключи казуса" at bounding box center [783, 598] width 234 height 28
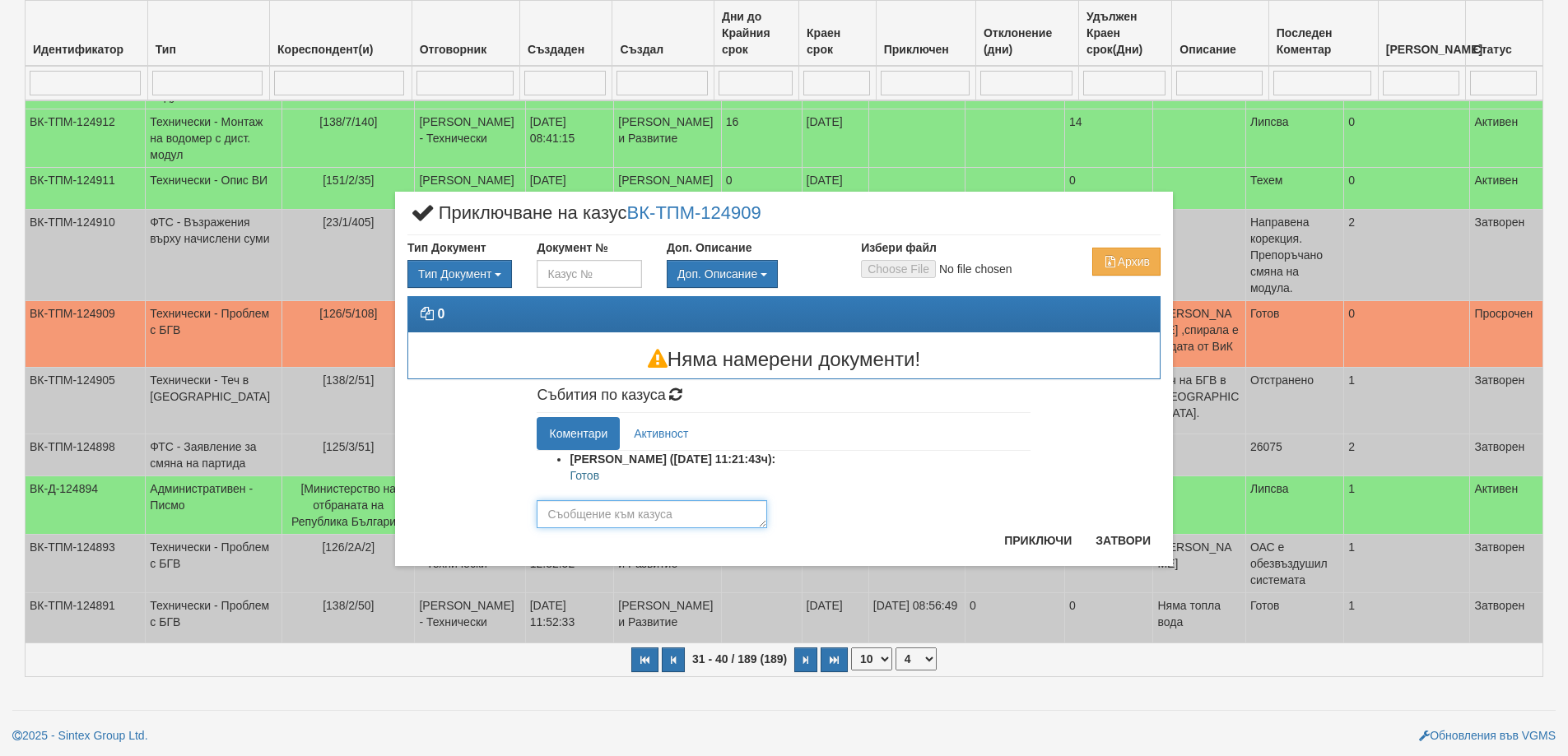
click at [628, 513] on textarea at bounding box center [651, 515] width 230 height 28
paste textarea "Готов"
type textarea "Готов"
click at [1043, 544] on button "Приключи" at bounding box center [1037, 541] width 87 height 26
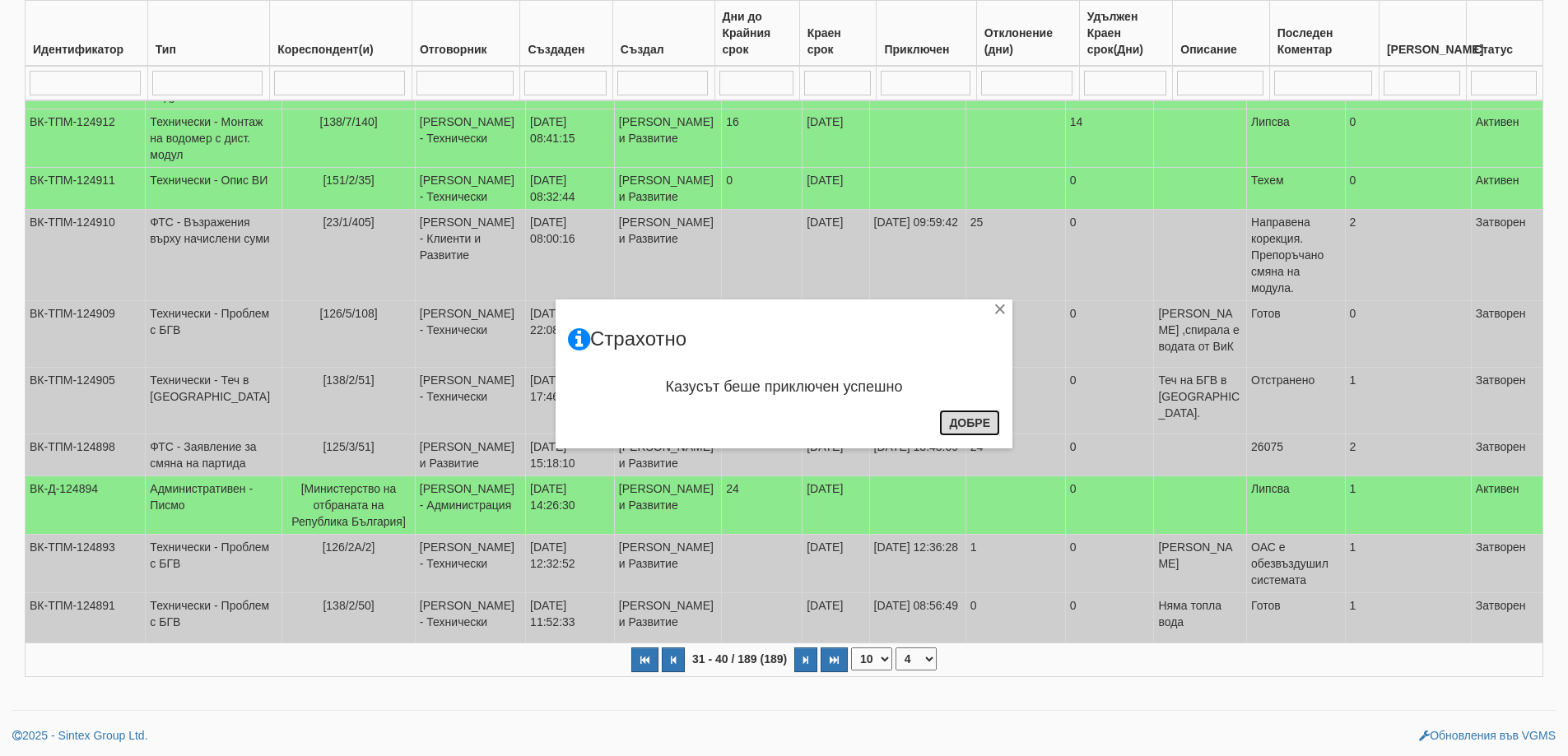
click at [958, 421] on button "Добре" at bounding box center [968, 423] width 61 height 26
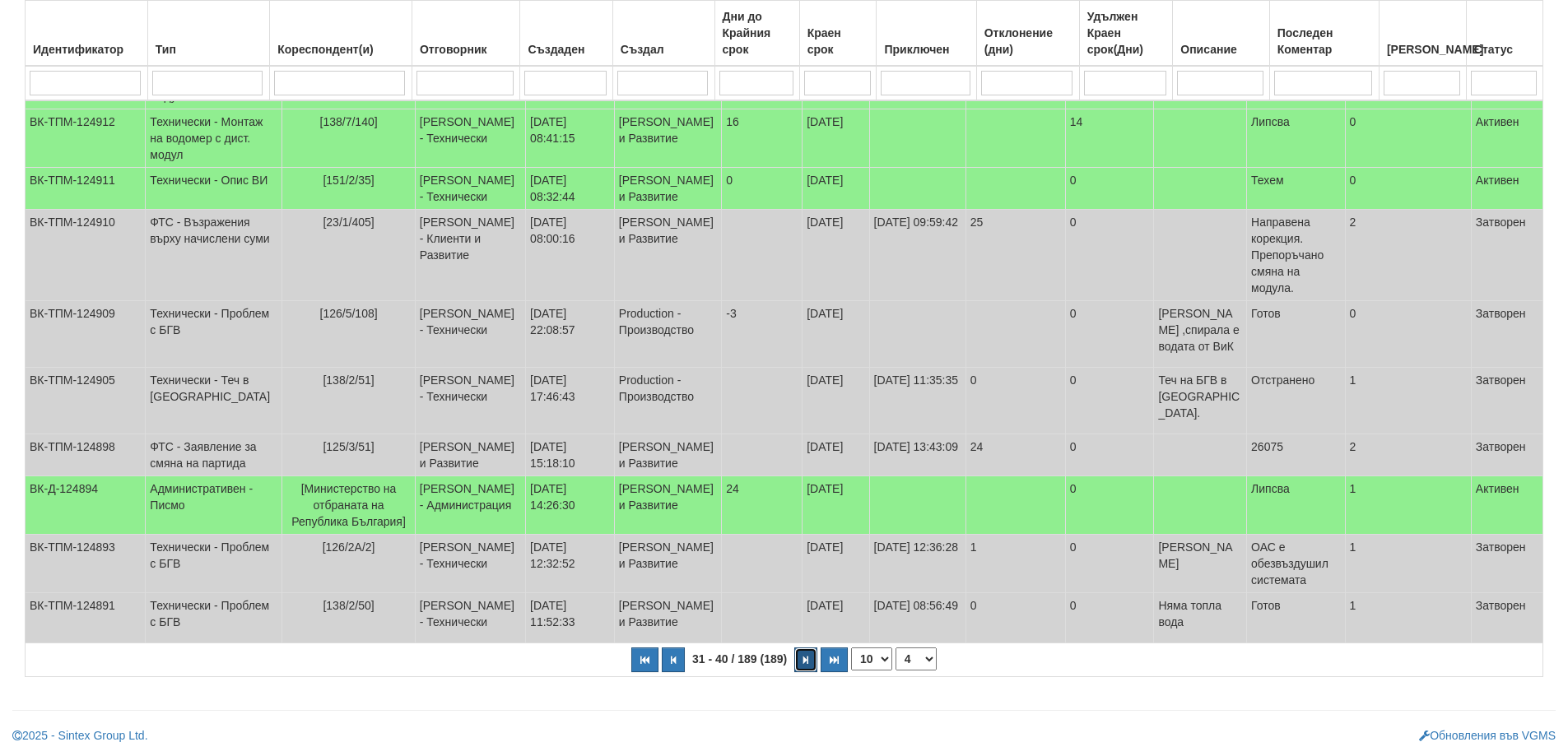
click at [811, 665] on button "button" at bounding box center [805, 660] width 23 height 25
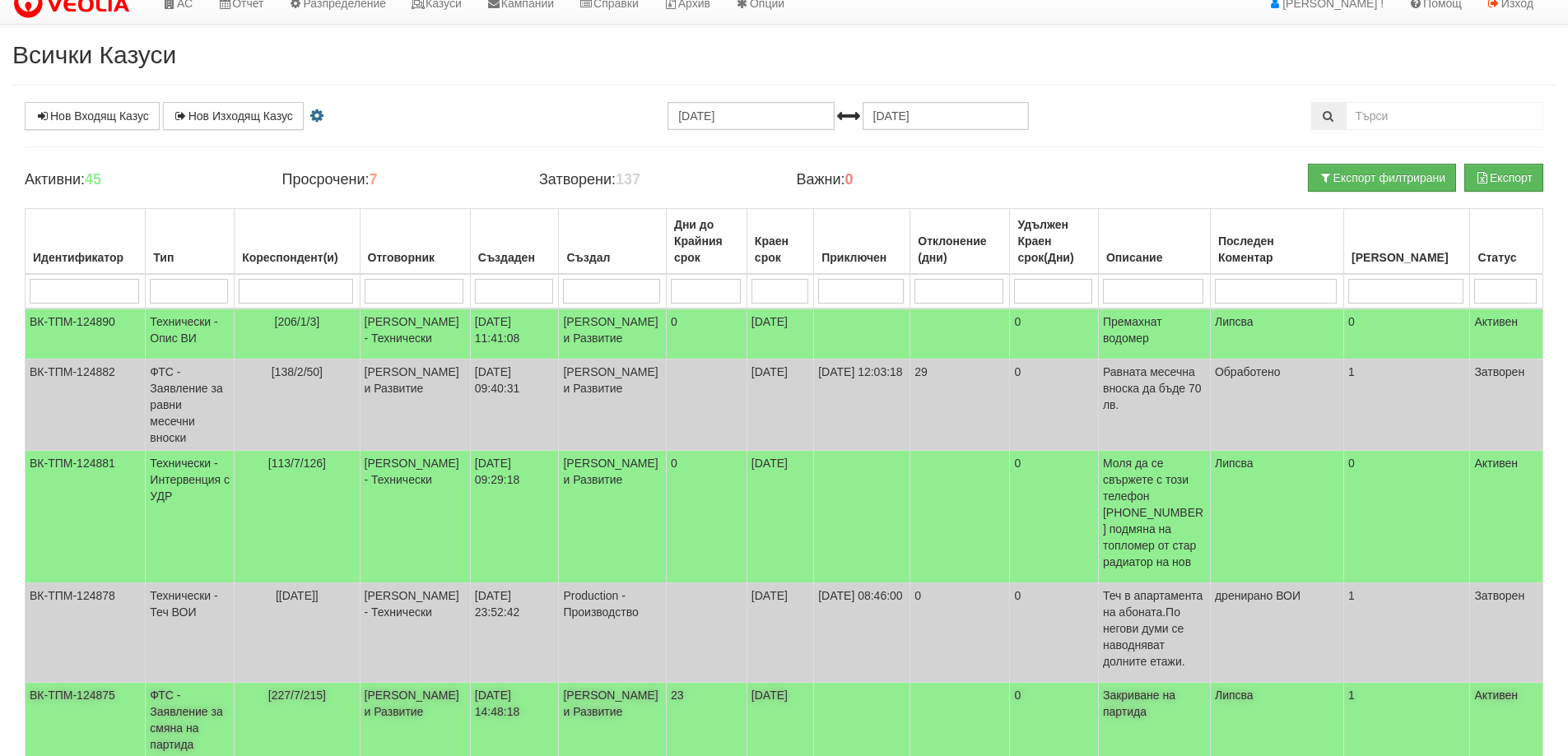
scroll to position [0, 0]
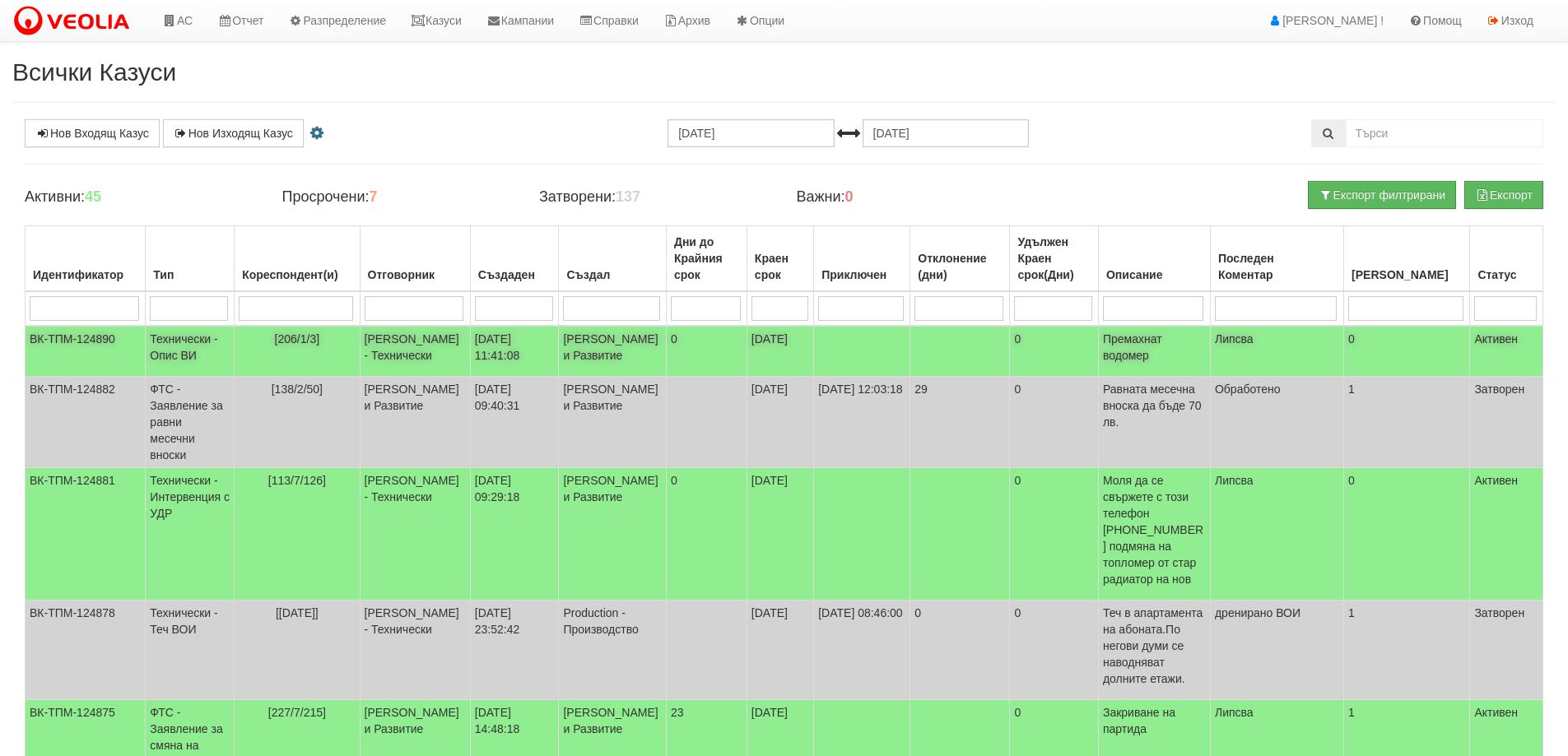
click at [307, 341] on span "[206/1/3]" at bounding box center [298, 339] width 46 height 13
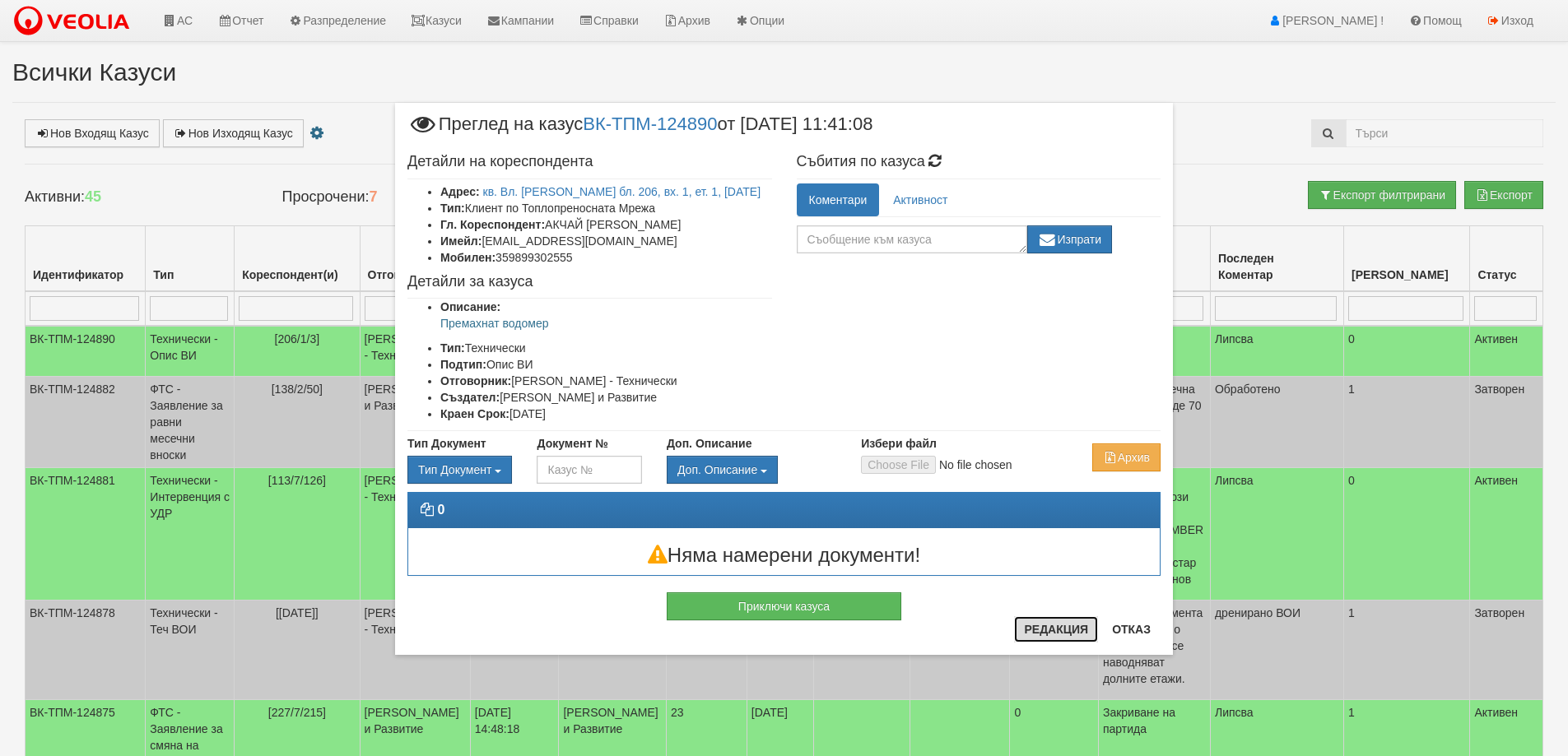
click at [1042, 623] on button "Редакция" at bounding box center [1056, 630] width 84 height 26
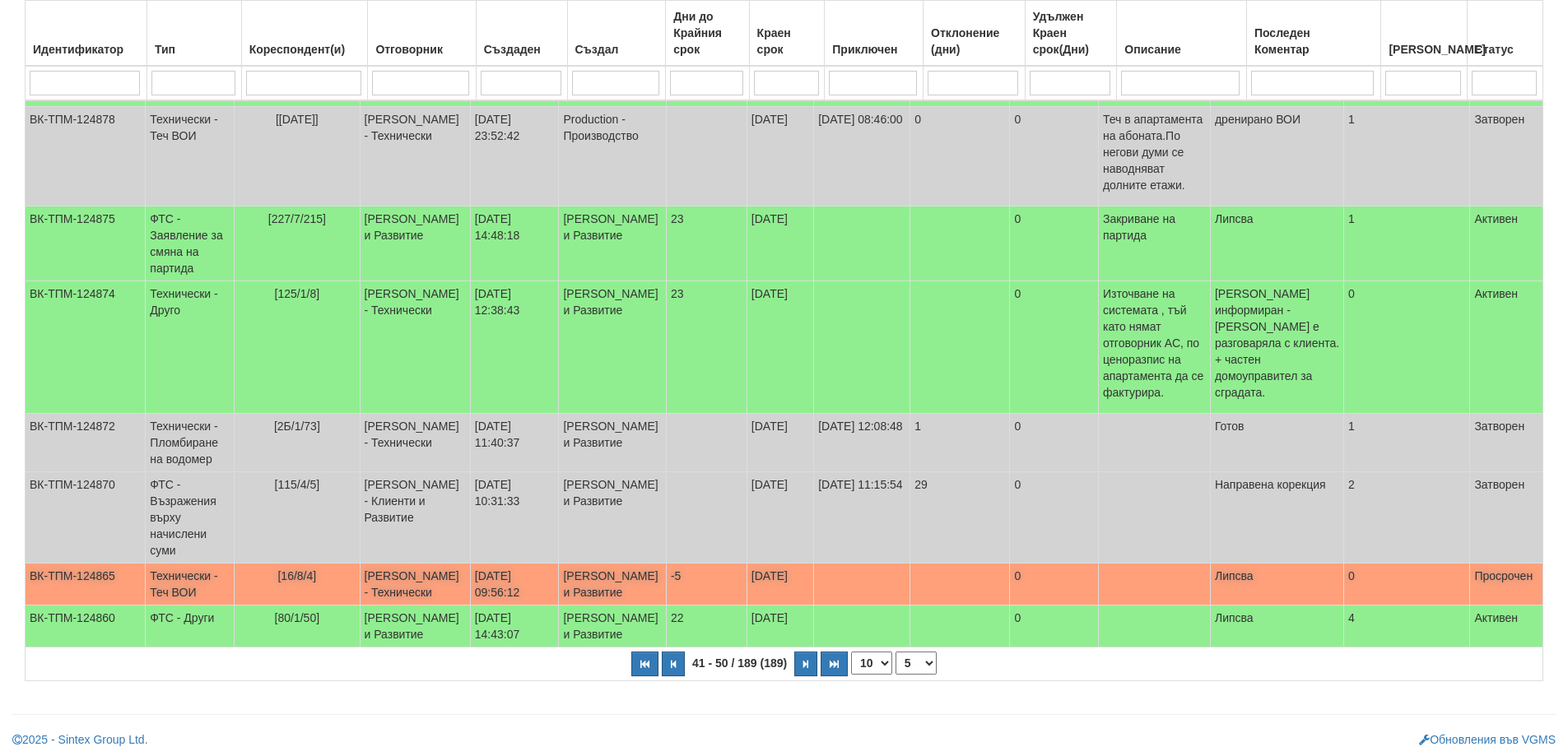
scroll to position [522, 0]
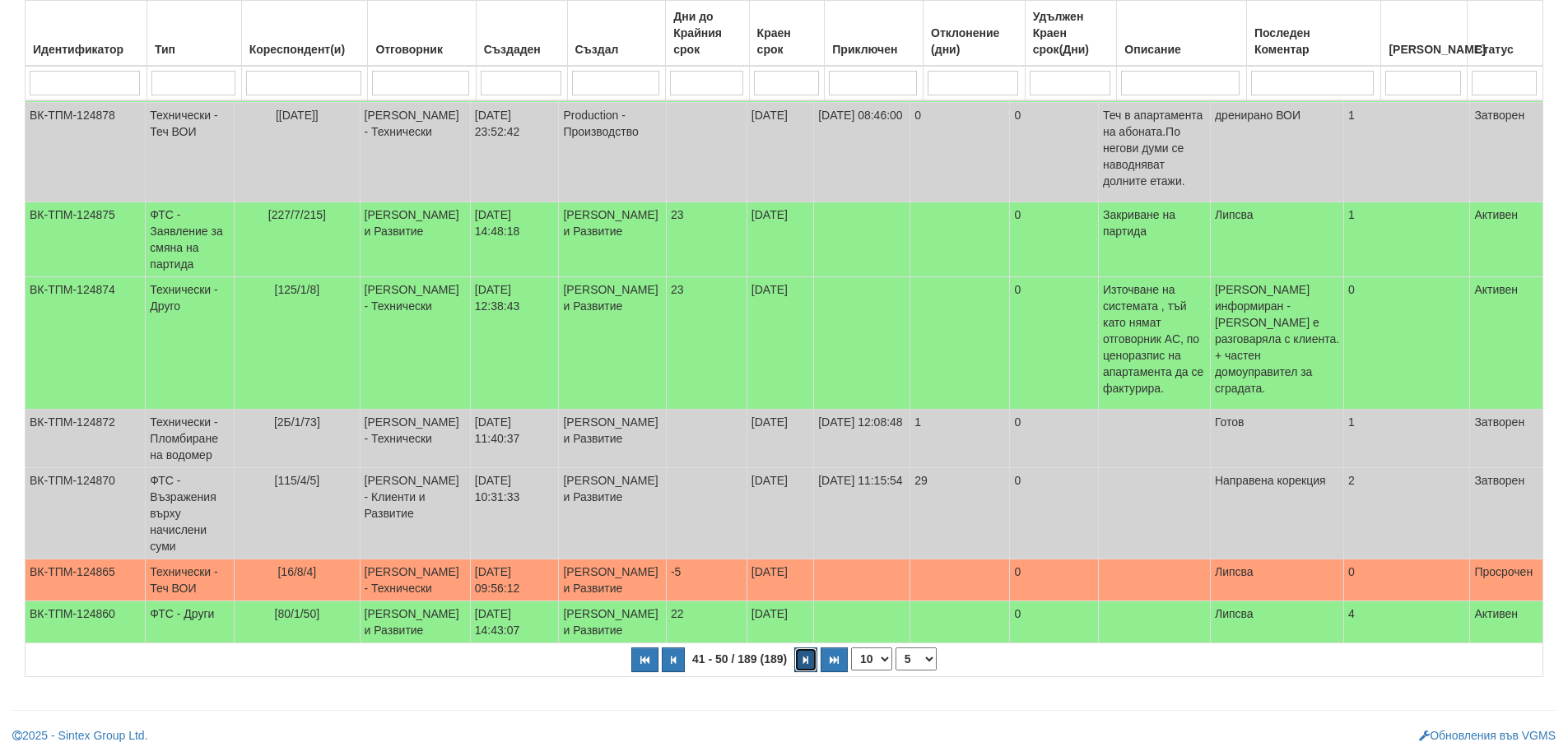
click at [806, 661] on icon "button" at bounding box center [806, 660] width 5 height 9
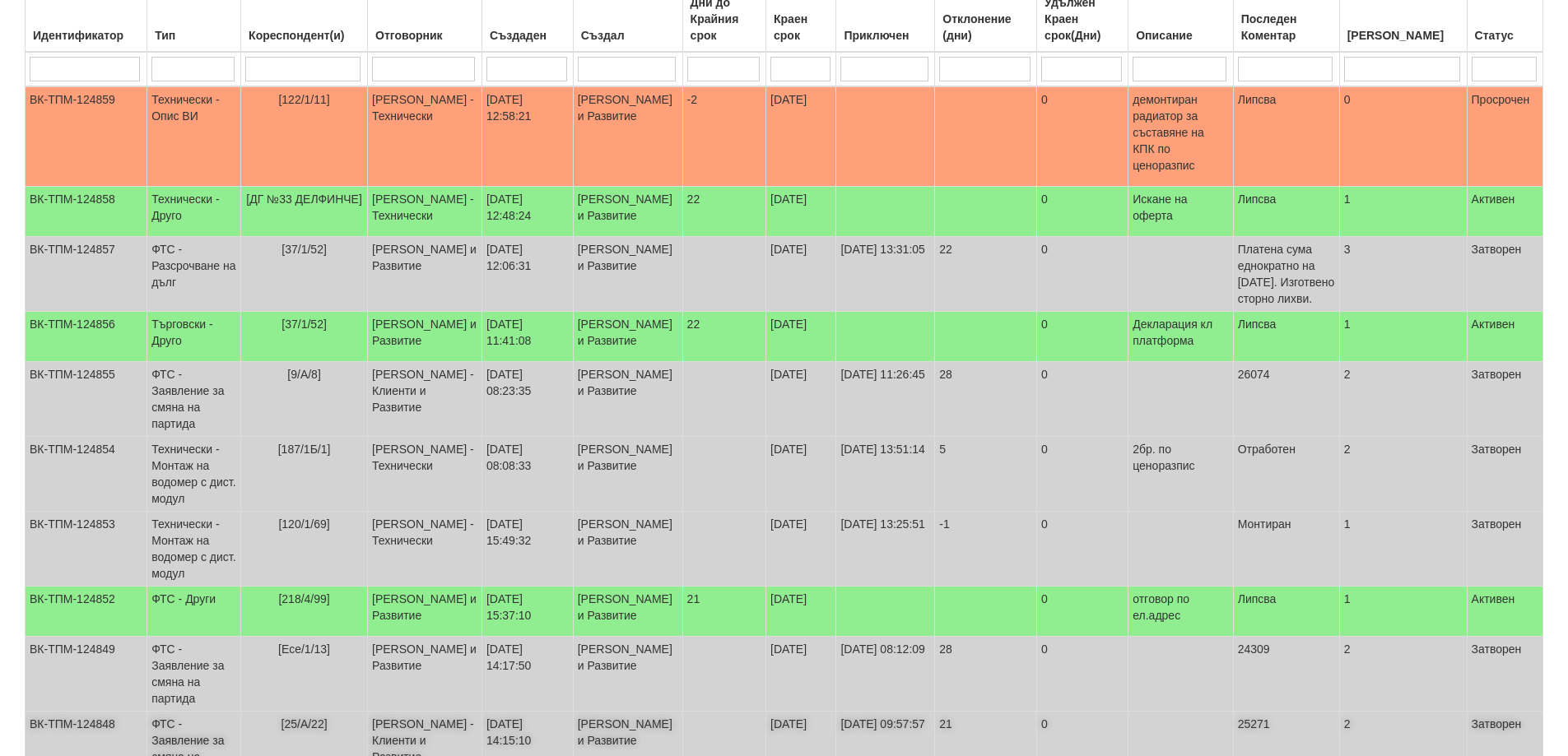
scroll to position [210, 0]
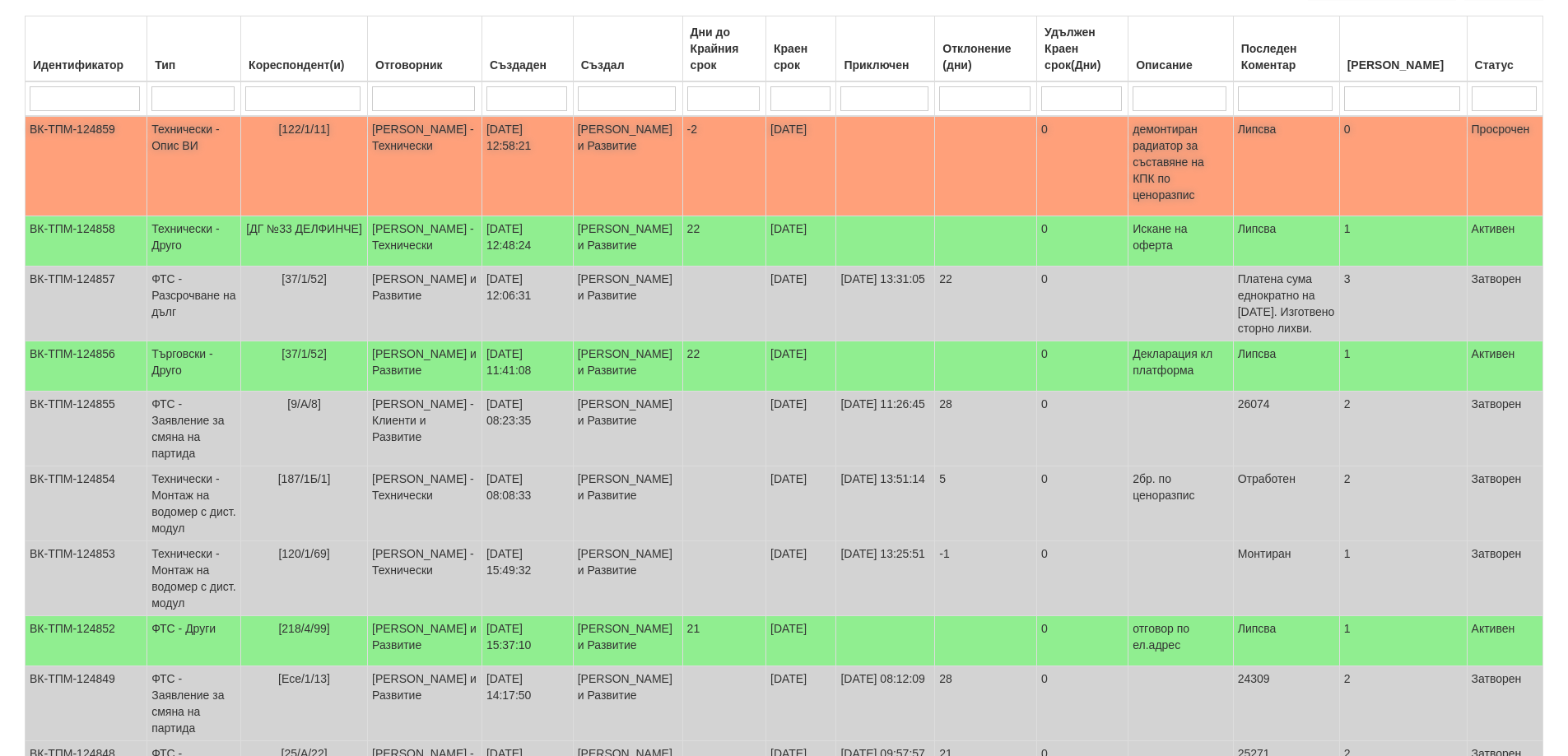
click at [1175, 169] on p "демонтиран радиатор за съставяне на КПК по ценоразпис" at bounding box center [1181, 162] width 97 height 83
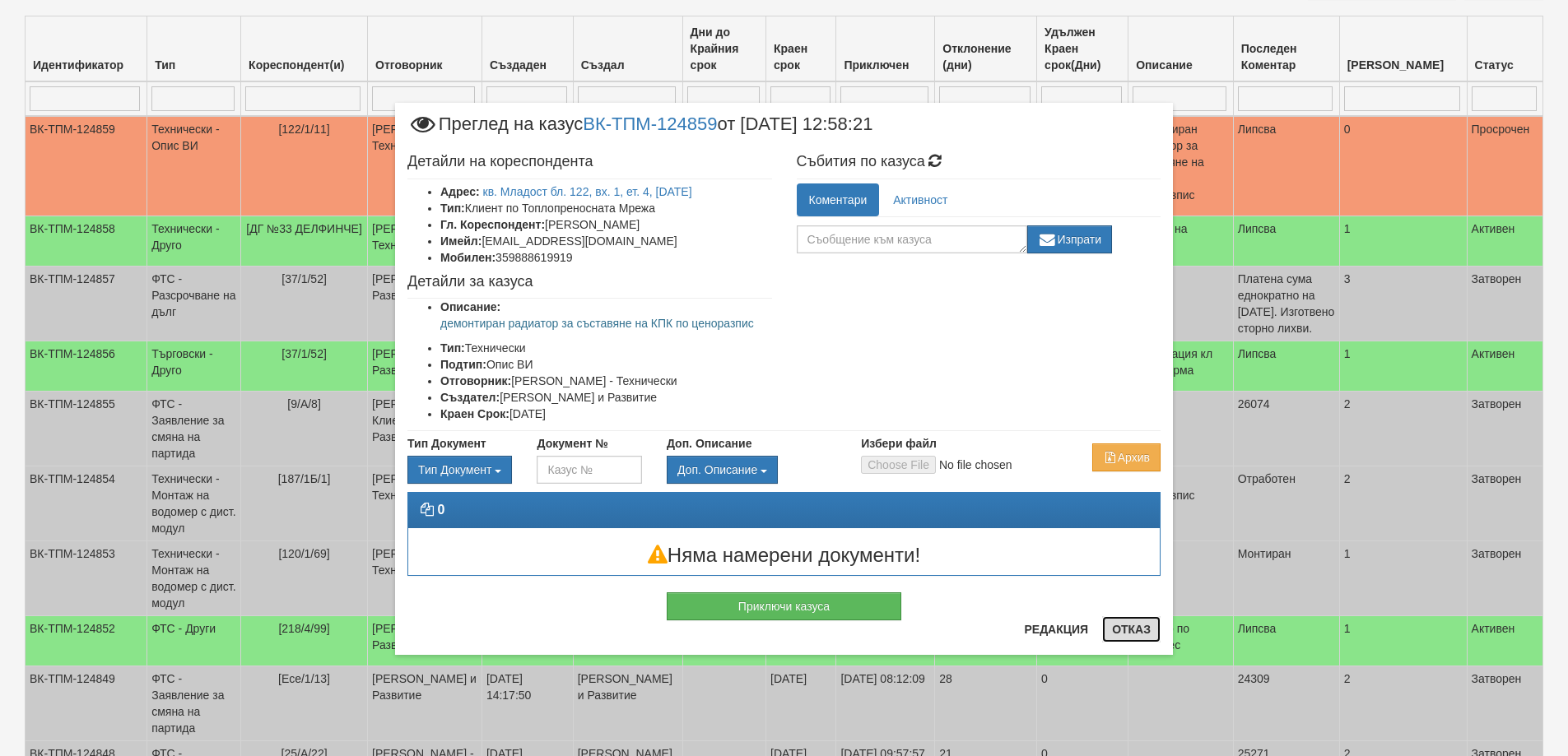
click at [1123, 624] on button "Отказ" at bounding box center [1131, 630] width 59 height 26
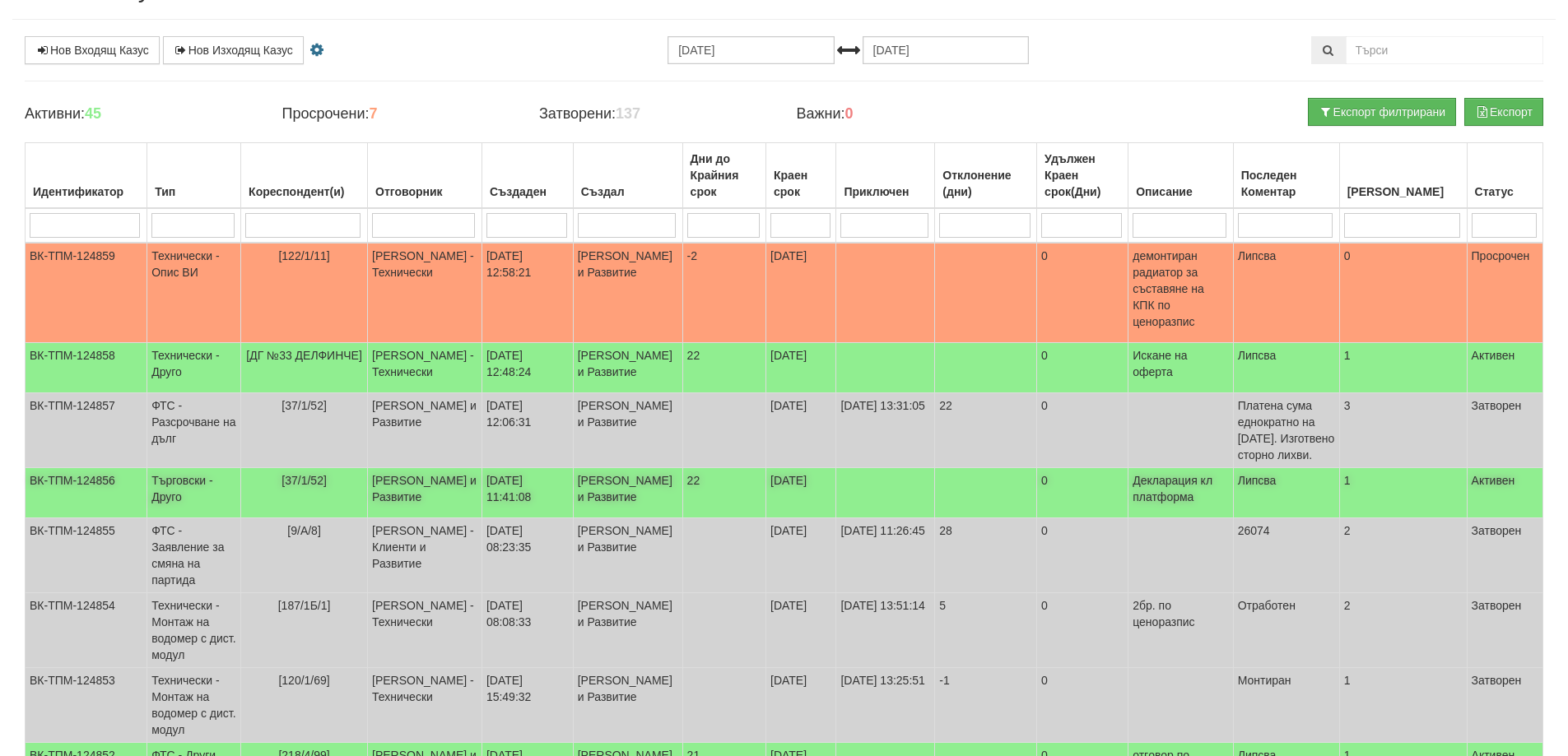
scroll to position [46, 0]
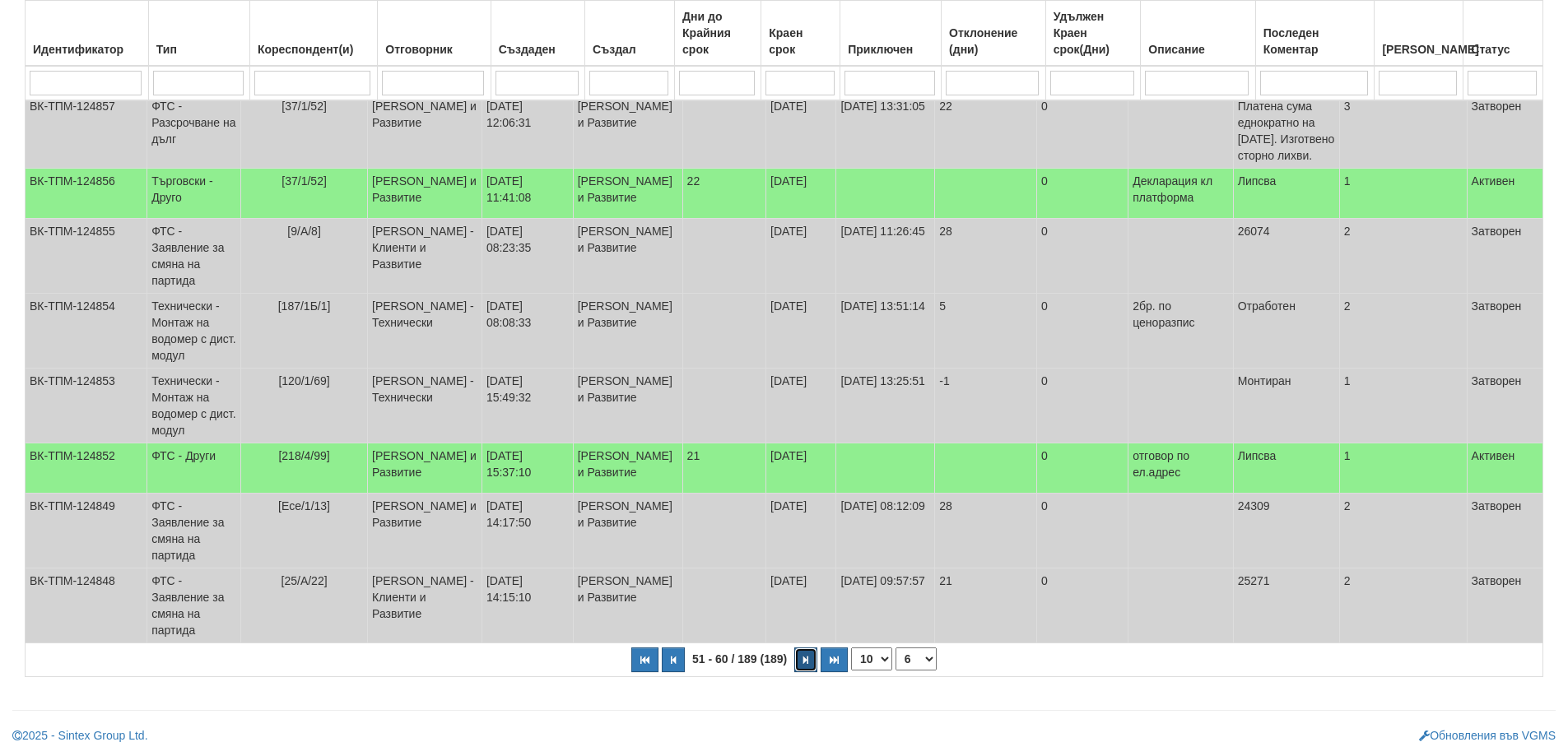
click at [808, 665] on icon "button" at bounding box center [806, 660] width 5 height 9
select select "7"
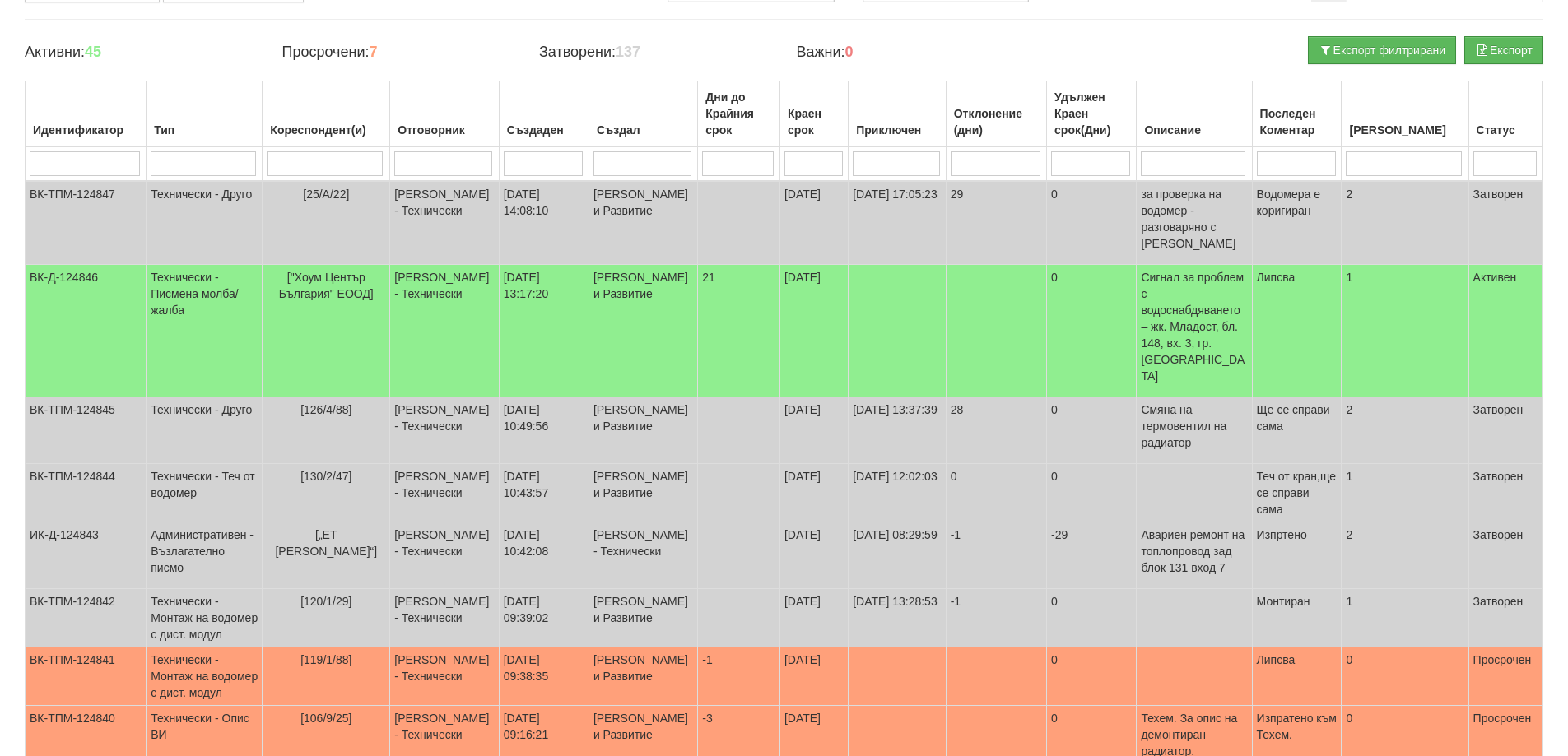
scroll to position [112, 0]
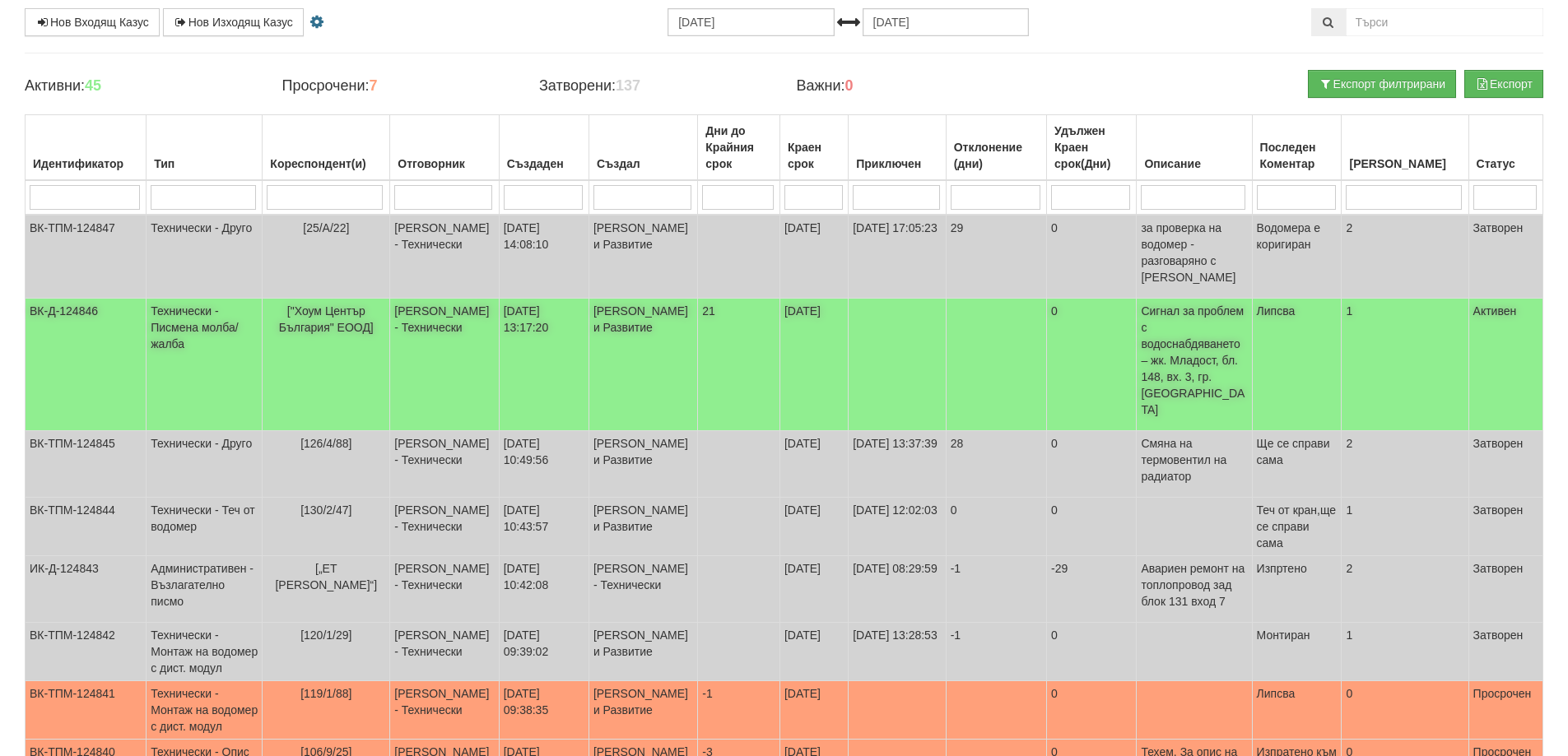
click at [343, 320] on td "["Хоум Център България" ЕООД]" at bounding box center [326, 364] width 127 height 133
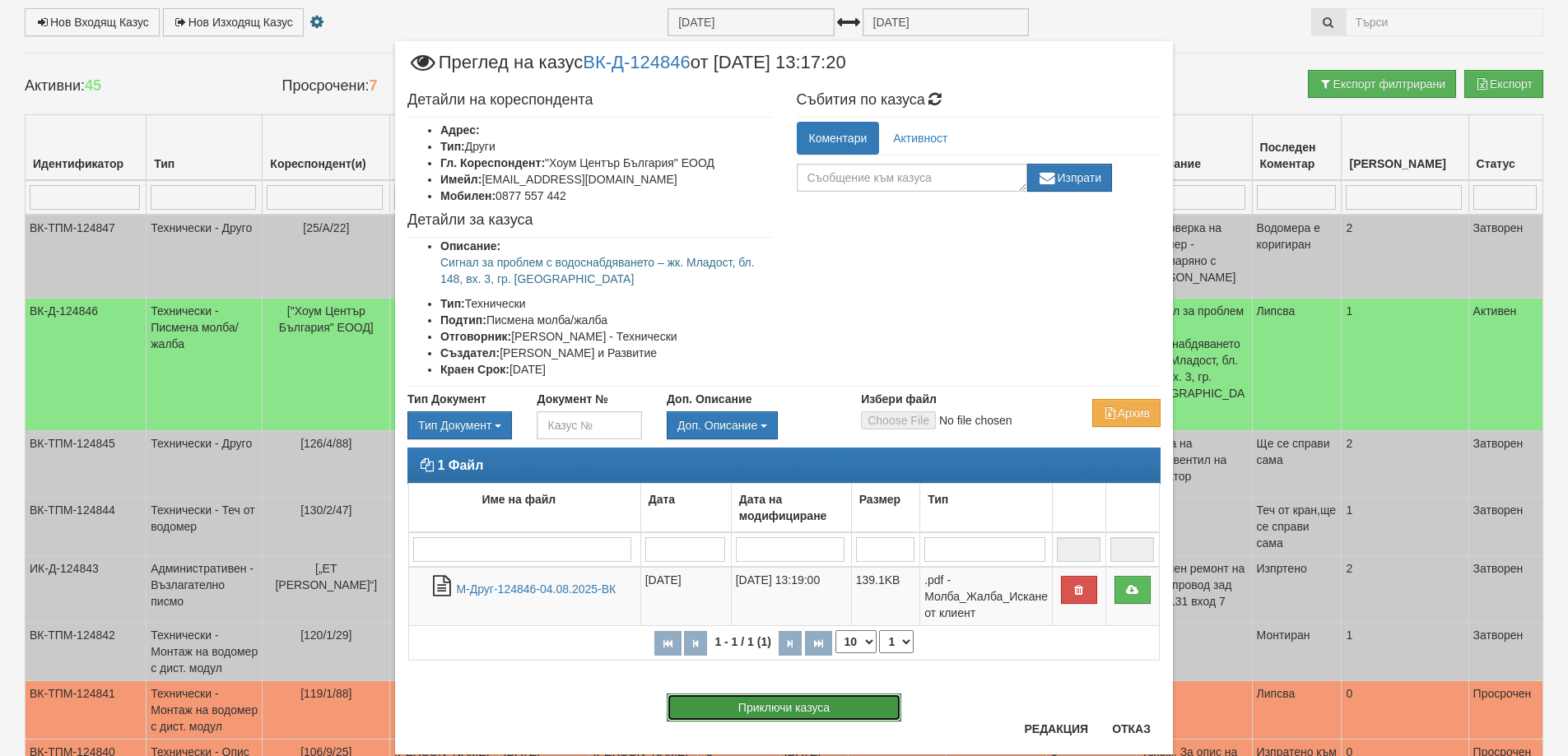
click at [780, 708] on button "Приключи казуса" at bounding box center [783, 708] width 234 height 28
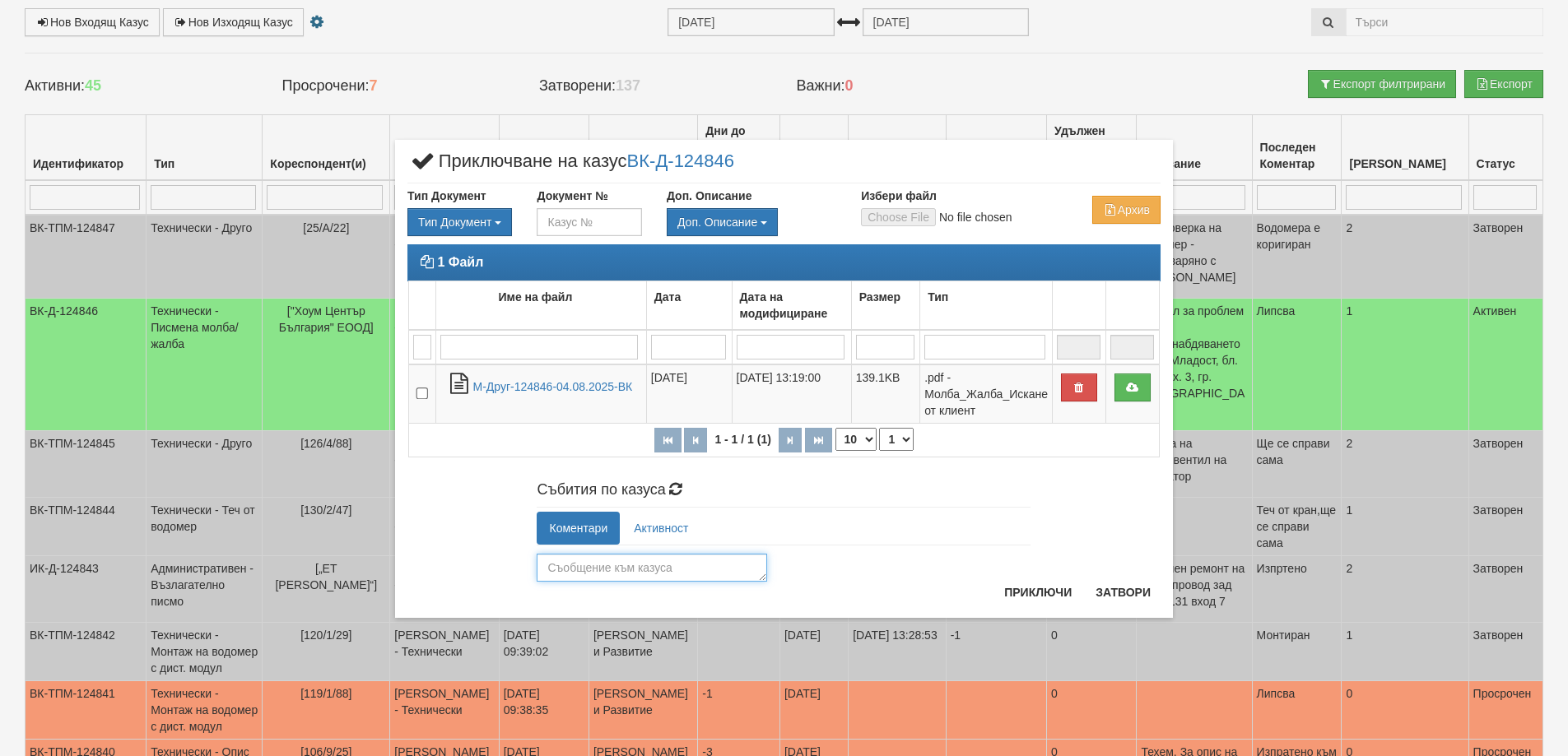
click at [716, 572] on textarea at bounding box center [651, 568] width 230 height 28
type textarea "Подменен клапан в АС"
click at [1021, 597] on button "Приключи" at bounding box center [1037, 593] width 87 height 26
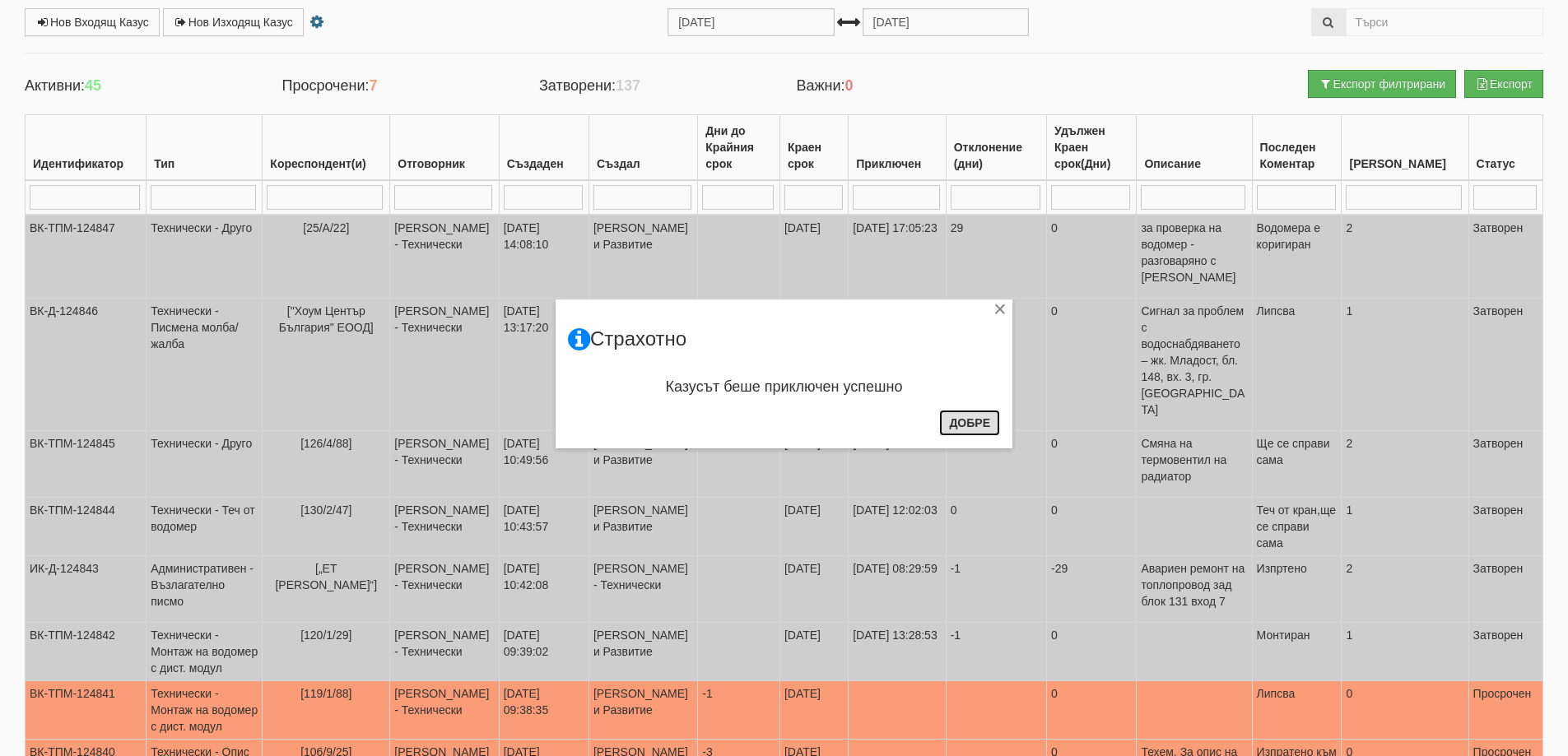
click at [973, 424] on button "Добре" at bounding box center [968, 423] width 61 height 26
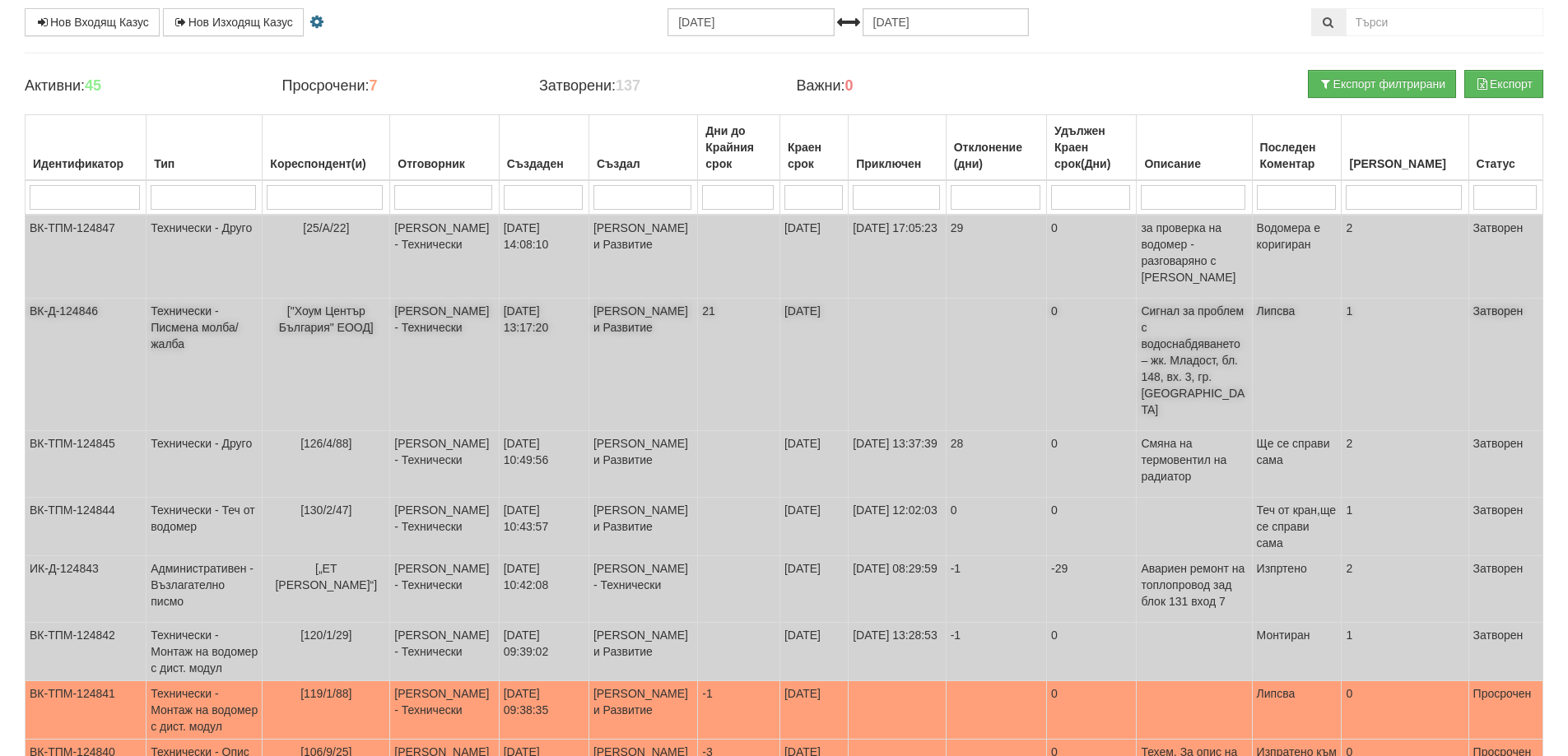
click at [330, 313] on span "["Хоум Център България" ЕООД]" at bounding box center [327, 320] width 95 height 30
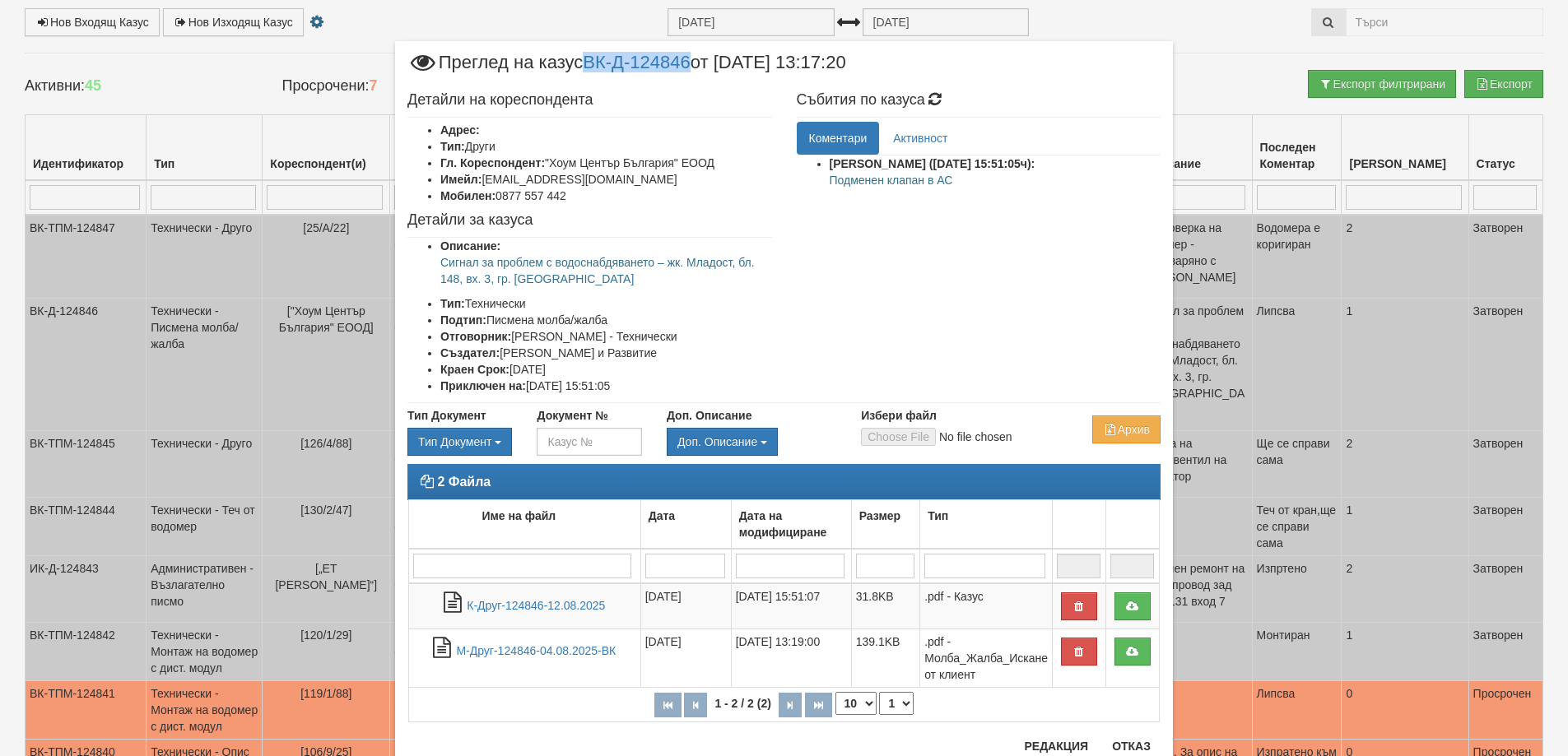
drag, startPoint x: 695, startPoint y: 59, endPoint x: 572, endPoint y: 62, distance: 123.0
click at [572, 62] on span "Преглед на казус ВК-Д-124846 от 04/08/2025 13:17:20" at bounding box center [627, 68] width 439 height 31
click at [704, 97] on h4 "Детайли на кореспондента" at bounding box center [589, 100] width 364 height 17
drag, startPoint x: 695, startPoint y: 58, endPoint x: 575, endPoint y: 61, distance: 120.0
click at [575, 61] on span "Преглед на казус ВК-Д-124846 от 04/08/2025 13:17:20" at bounding box center [627, 68] width 439 height 31
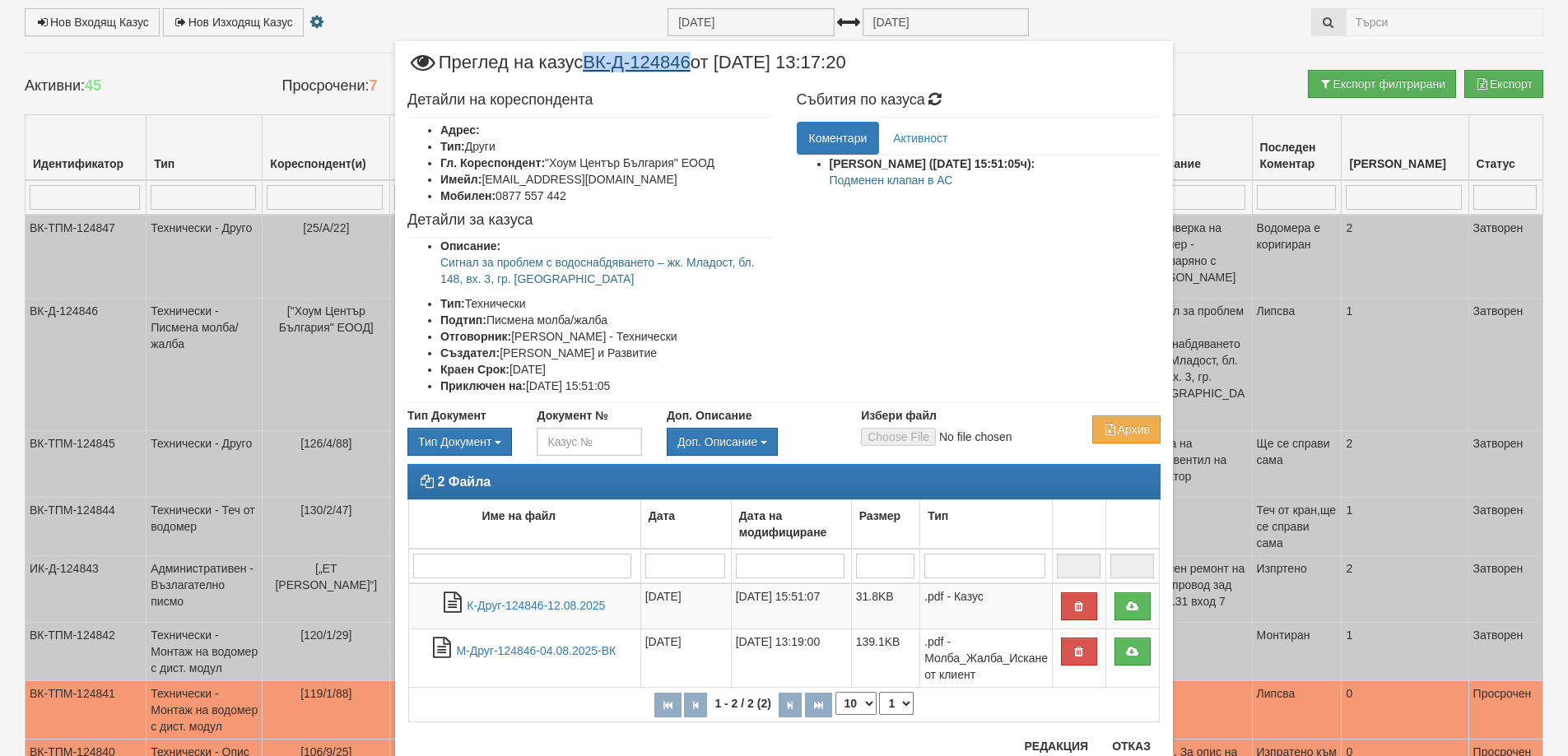
copy span "с ВК-Д-124846"
click at [621, 60] on link "ВК-Д-124846" at bounding box center [637, 61] width 107 height 20
click at [649, 106] on h4 "Детайли на кореспондента" at bounding box center [589, 100] width 364 height 17
drag, startPoint x: 694, startPoint y: 59, endPoint x: 589, endPoint y: 64, distance: 105.1
click at [589, 64] on span "Преглед на казус ВК-Д-124846 от 04/08/2025 13:17:20" at bounding box center [627, 68] width 439 height 31
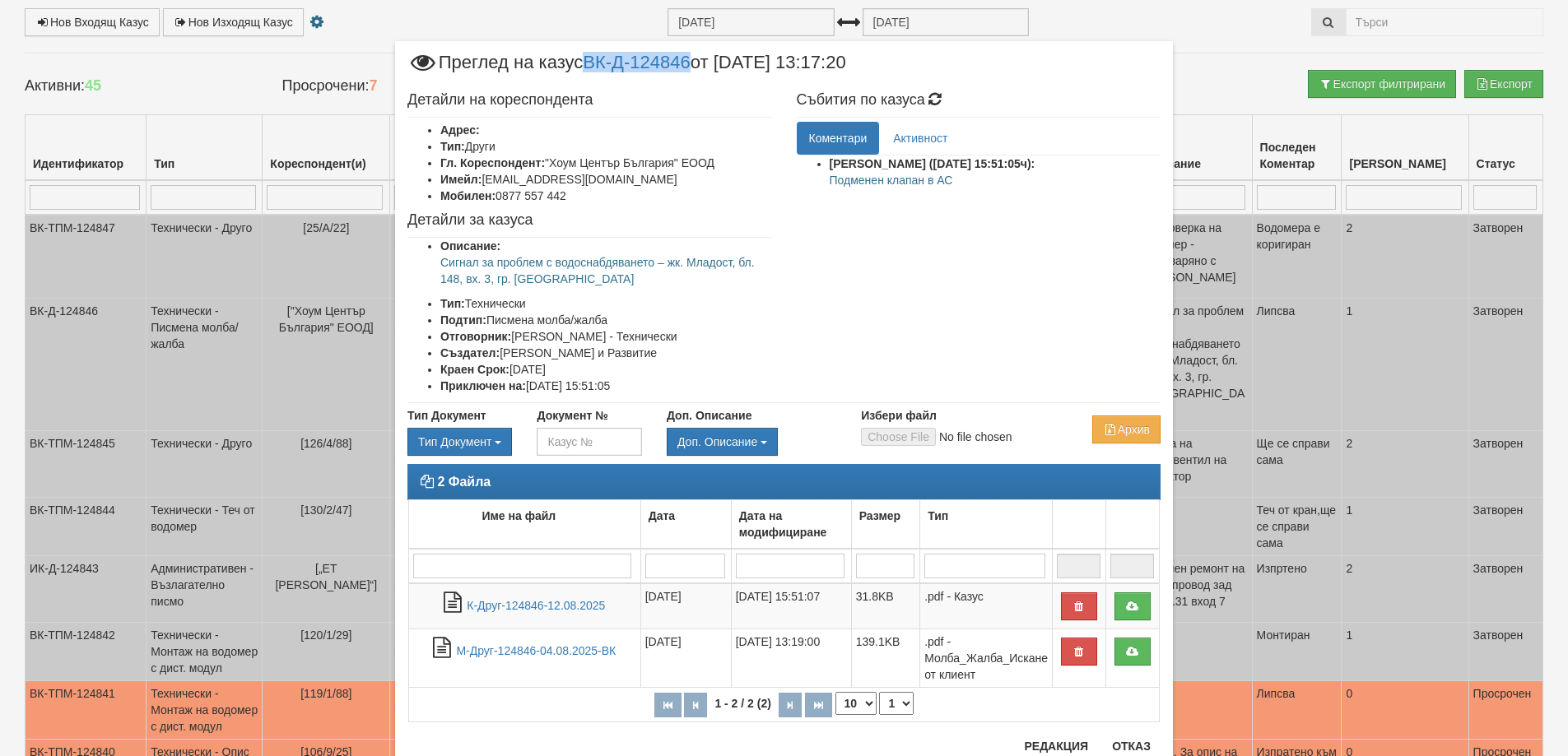
copy link "ВК-Д-124846"
click at [1136, 738] on div "2 Файла Име на файл Дата Дата на модифициране Размер Тип 1 - 2 / 2 (2) 10 20 30…" at bounding box center [784, 601] width 778 height 275
click at [1128, 752] on button "Отказ" at bounding box center [1131, 746] width 59 height 26
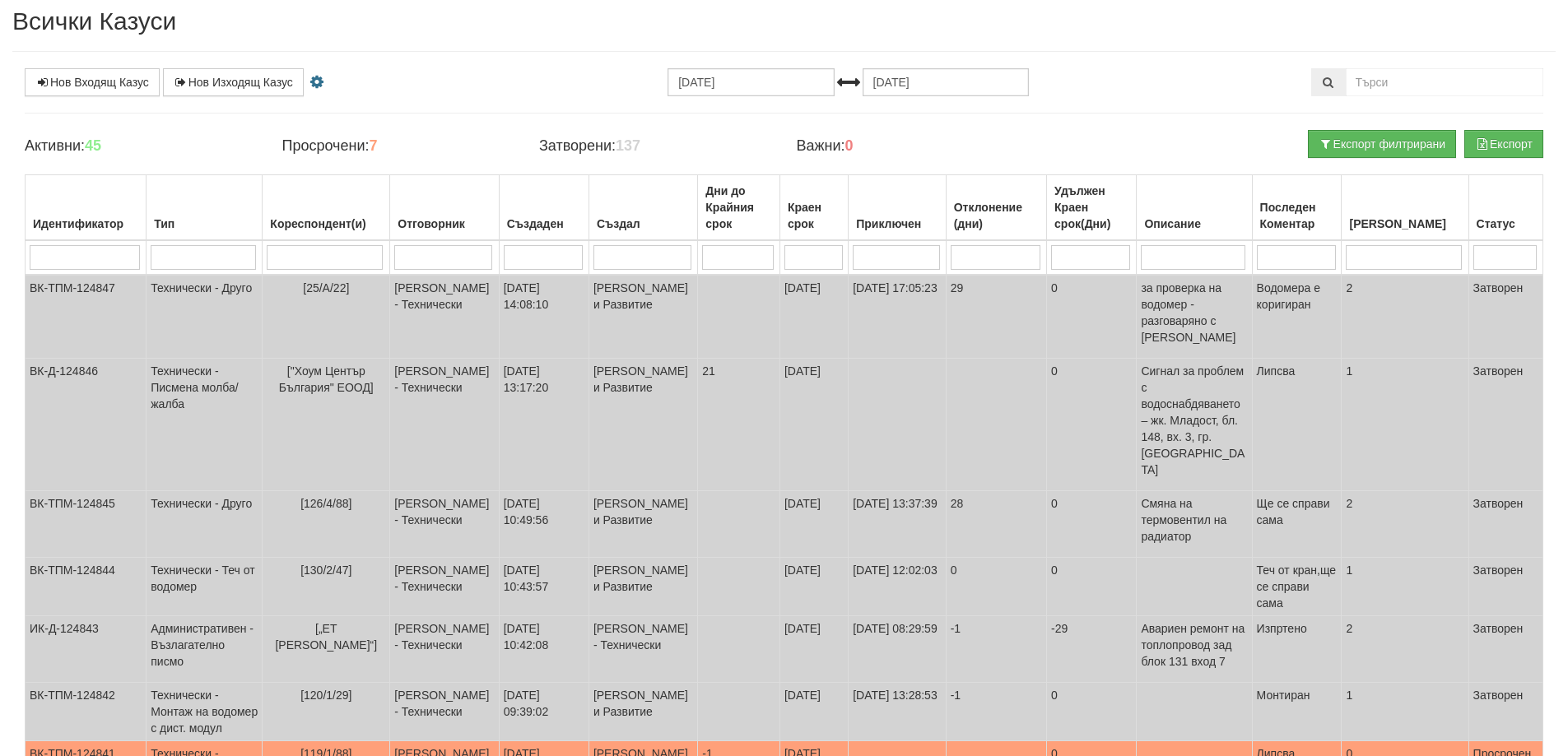
scroll to position [0, 0]
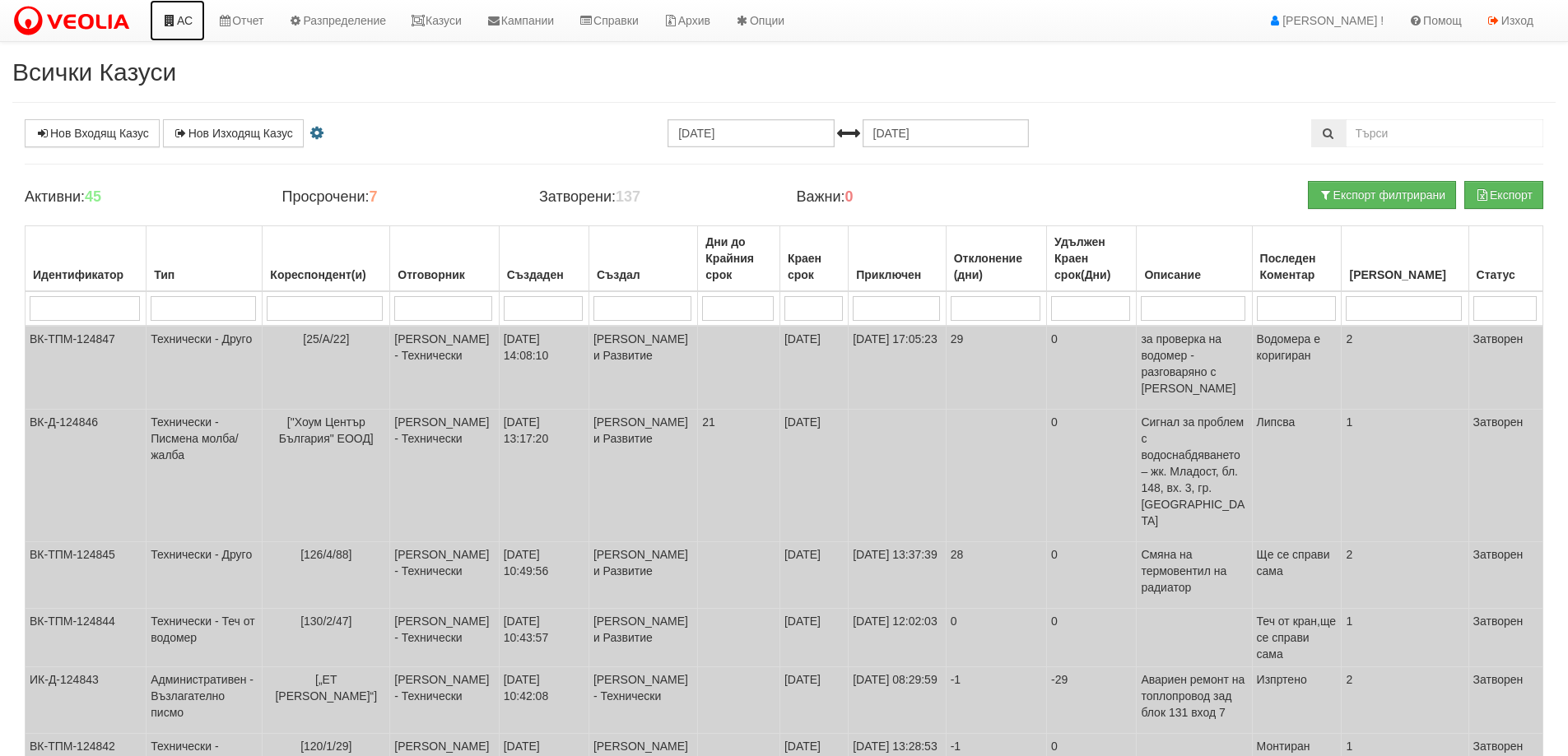
click at [176, 25] on icon at bounding box center [169, 20] width 15 height 11
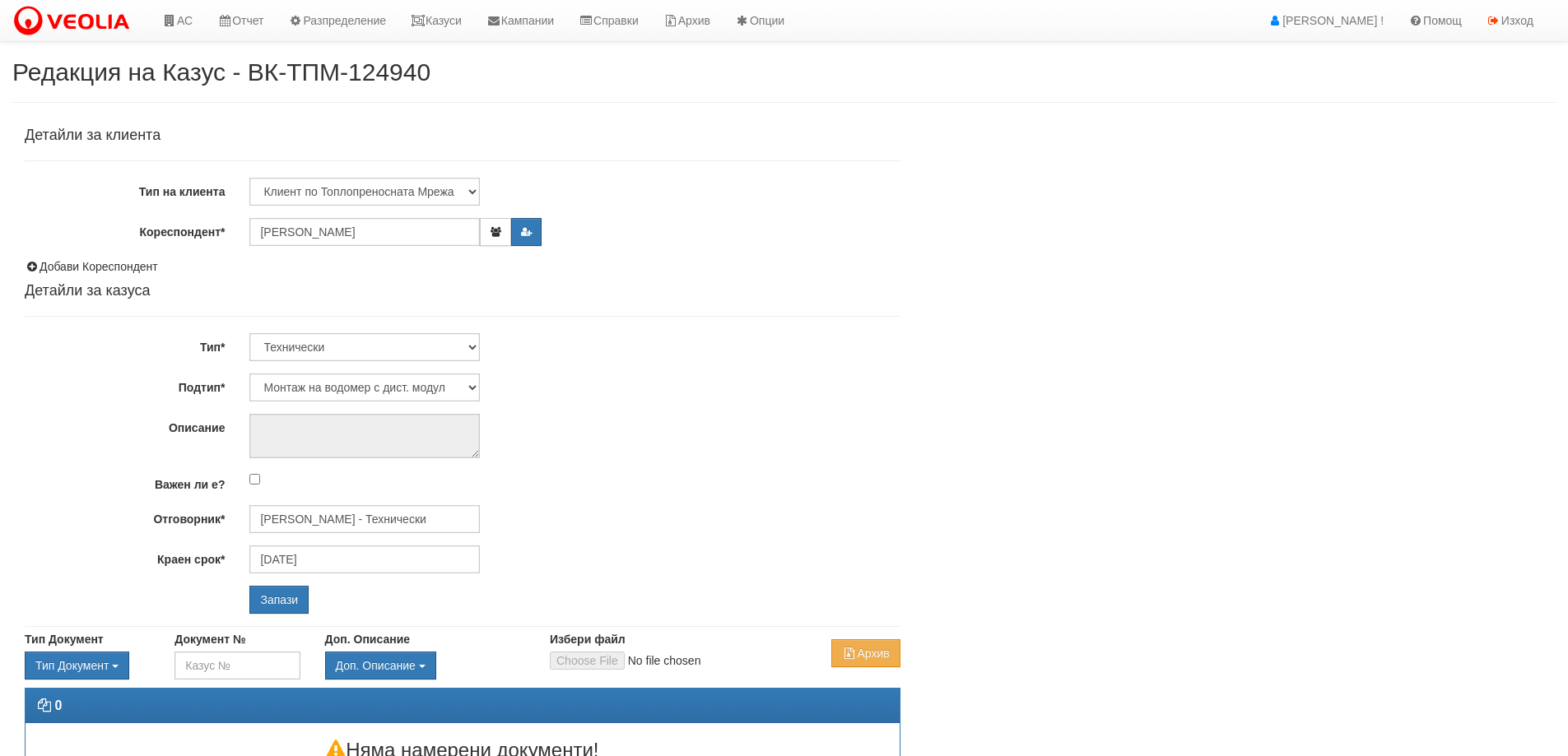
select select "Монтаж на водомер с дист. модул"
click at [352, 525] on input "[PERSON_NAME] - Технически" at bounding box center [364, 519] width 230 height 28
type input "S"
drag, startPoint x: 319, startPoint y: 549, endPoint x: 310, endPoint y: 561, distance: 15.0
click at [319, 550] on div "[PERSON_NAME] - Технически" at bounding box center [720, 544] width 938 height 20
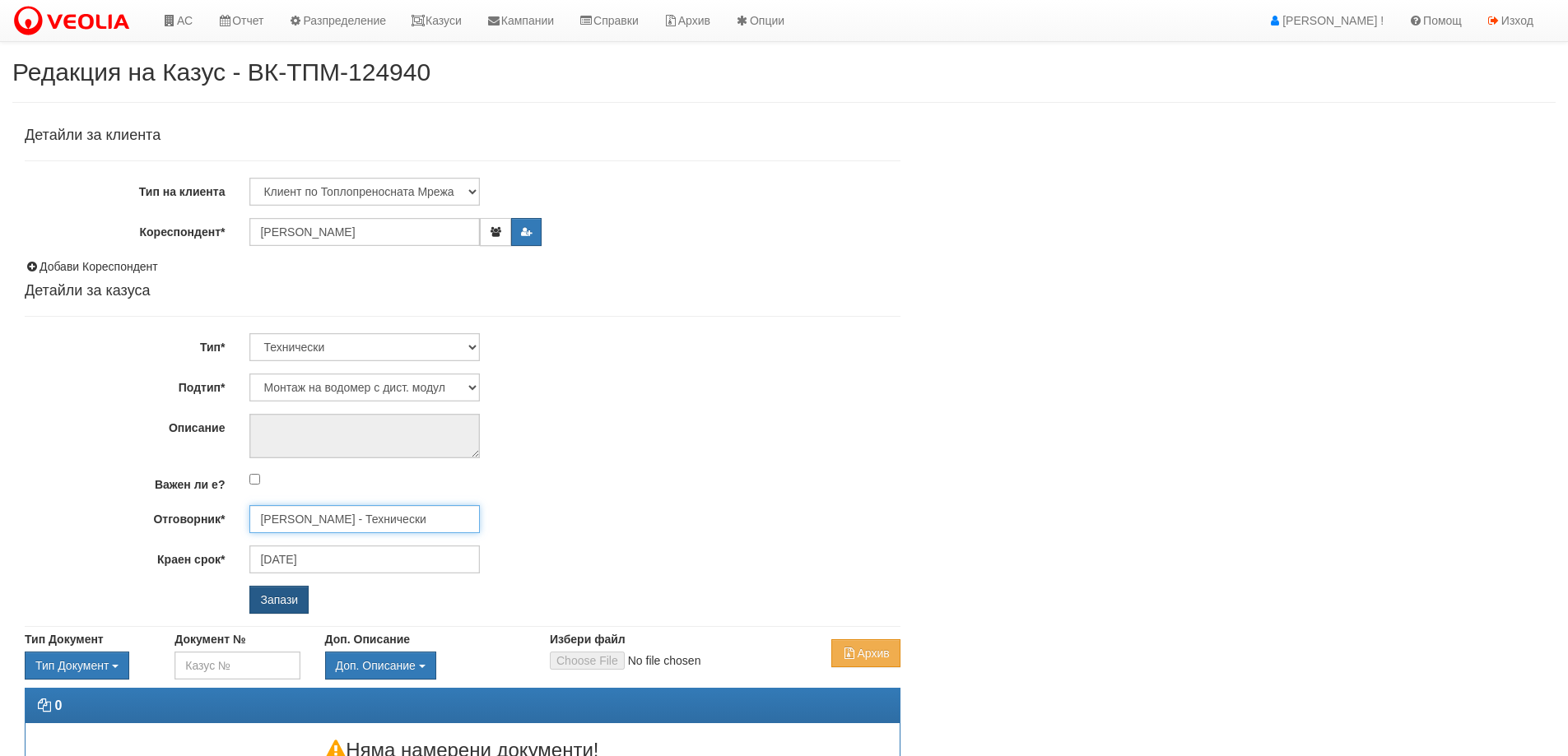
type input "[PERSON_NAME] - Технически"
click at [277, 603] on input "Запази" at bounding box center [278, 600] width 59 height 28
select select "Опис ВИ"
click at [316, 517] on input "[PERSON_NAME] - Технически" at bounding box center [364, 519] width 230 height 28
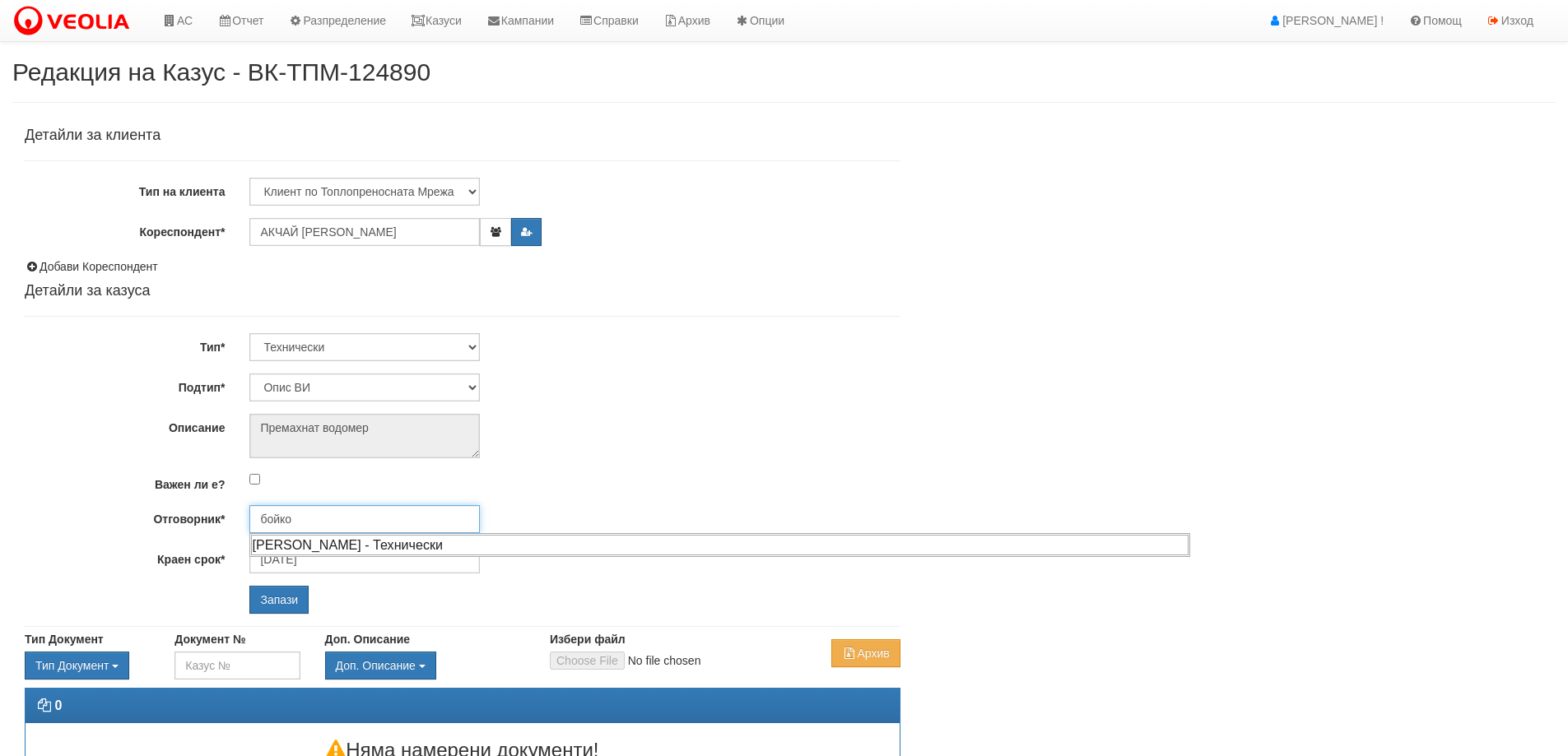
click at [312, 544] on div "[PERSON_NAME] - Технически" at bounding box center [720, 544] width 938 height 20
type input "[PERSON_NAME] - Технически"
click at [288, 606] on input "Запази" at bounding box center [278, 600] width 59 height 28
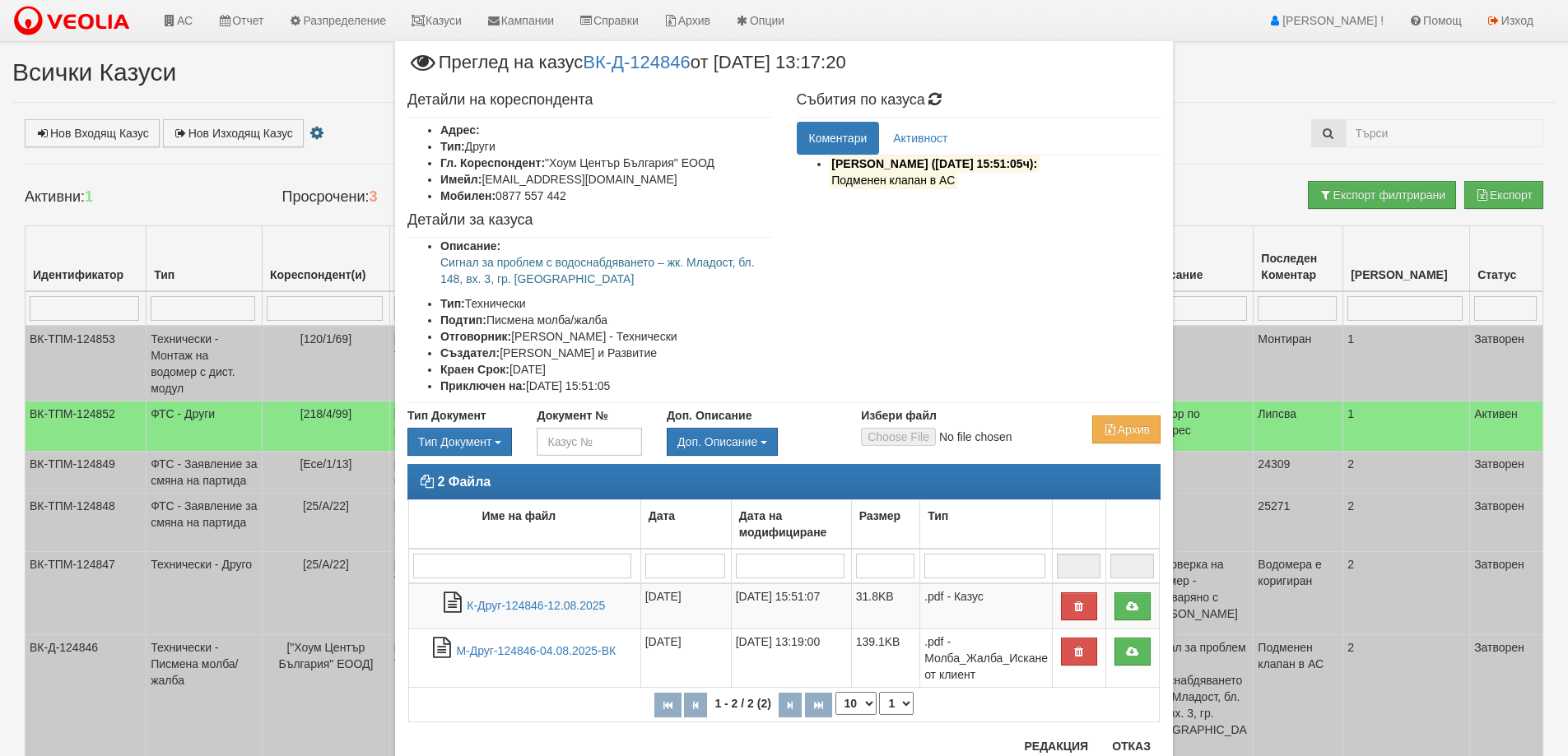
drag, startPoint x: 701, startPoint y: 65, endPoint x: 584, endPoint y: 65, distance: 117.0
click at [584, 65] on span "Преглед на казус ВК-Д-124846 от [DATE] 13:17:20" at bounding box center [627, 68] width 439 height 31
copy span "ВК-Д-124846"
click at [1121, 743] on button "Отказ" at bounding box center [1131, 746] width 59 height 26
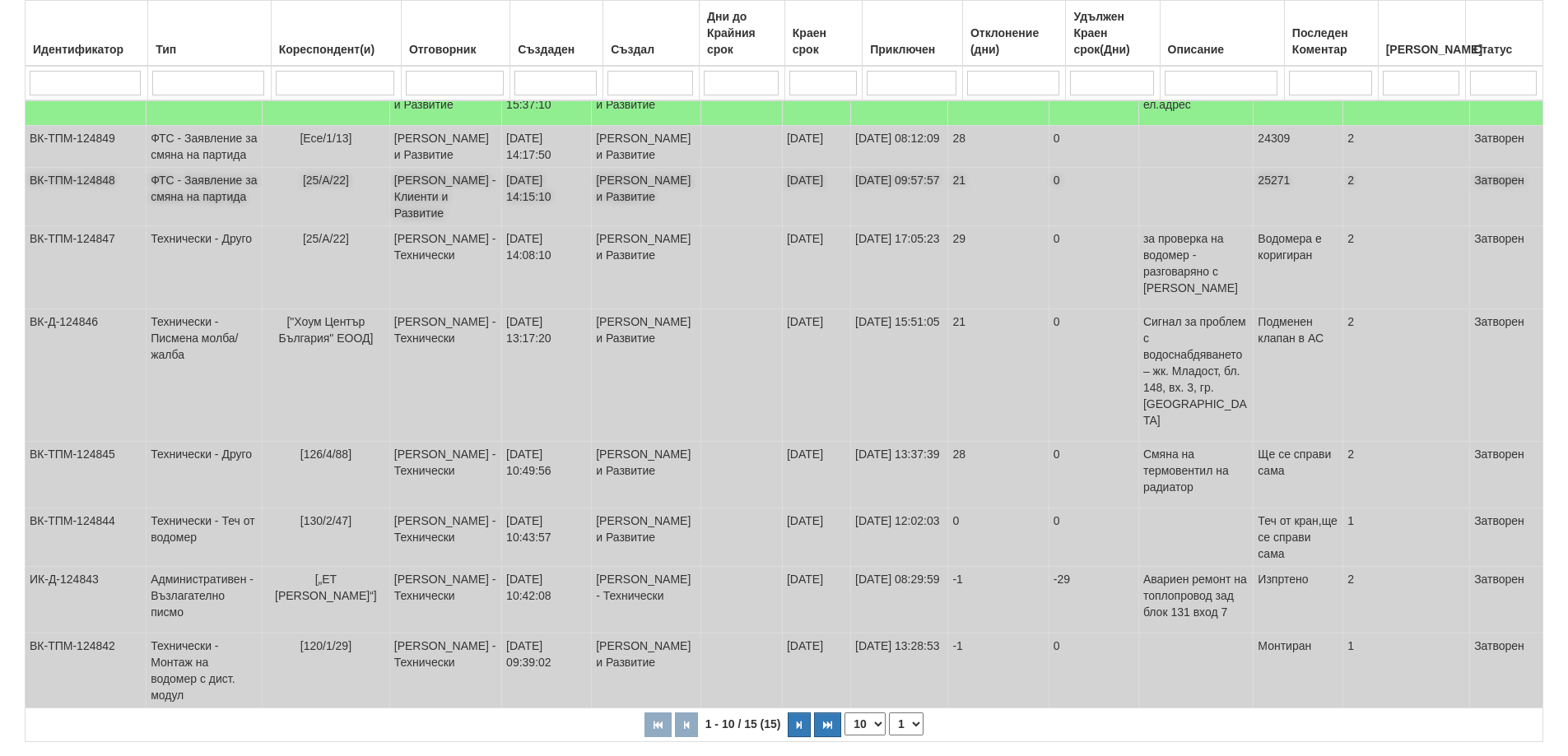
scroll to position [440, 0]
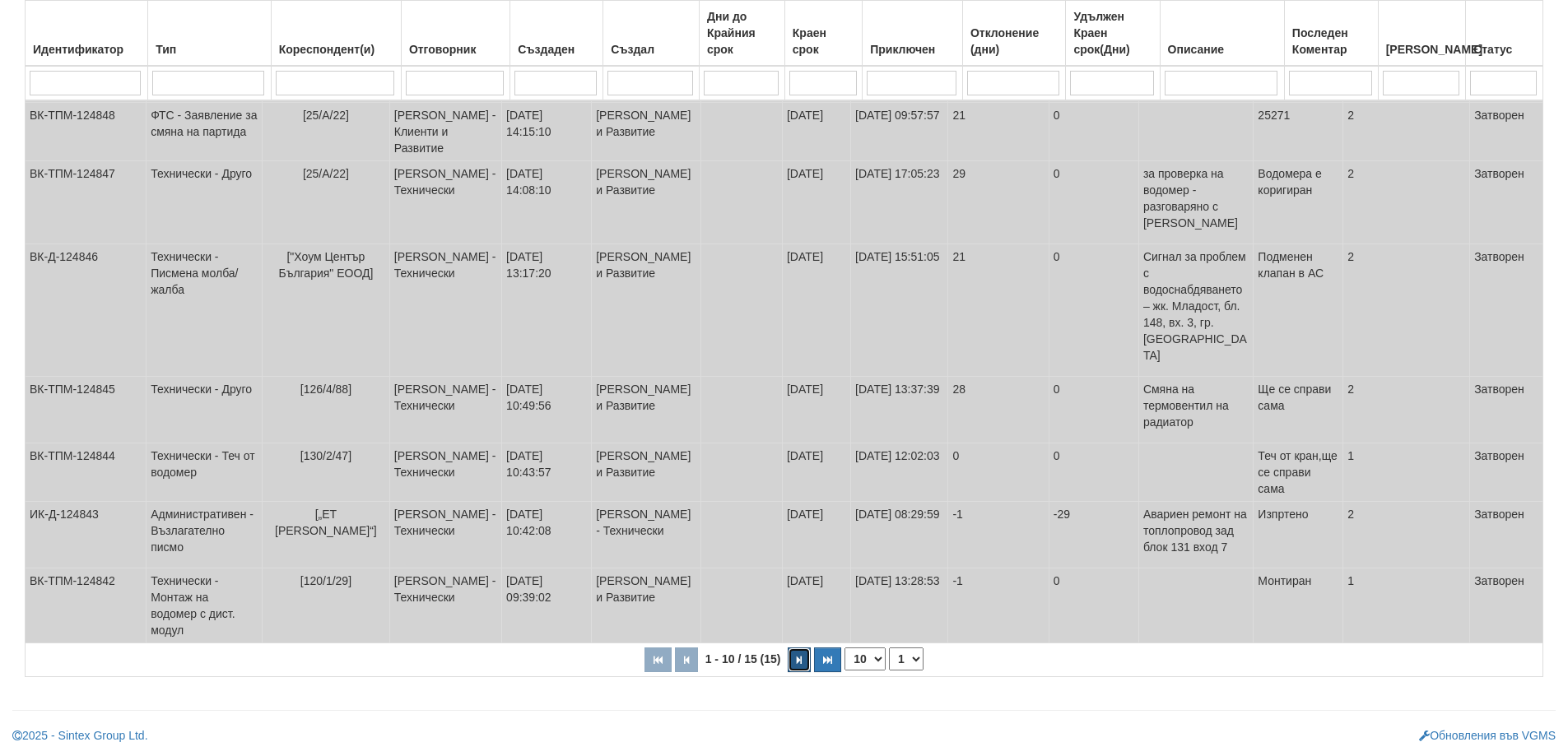
click at [802, 658] on button "button" at bounding box center [799, 660] width 23 height 25
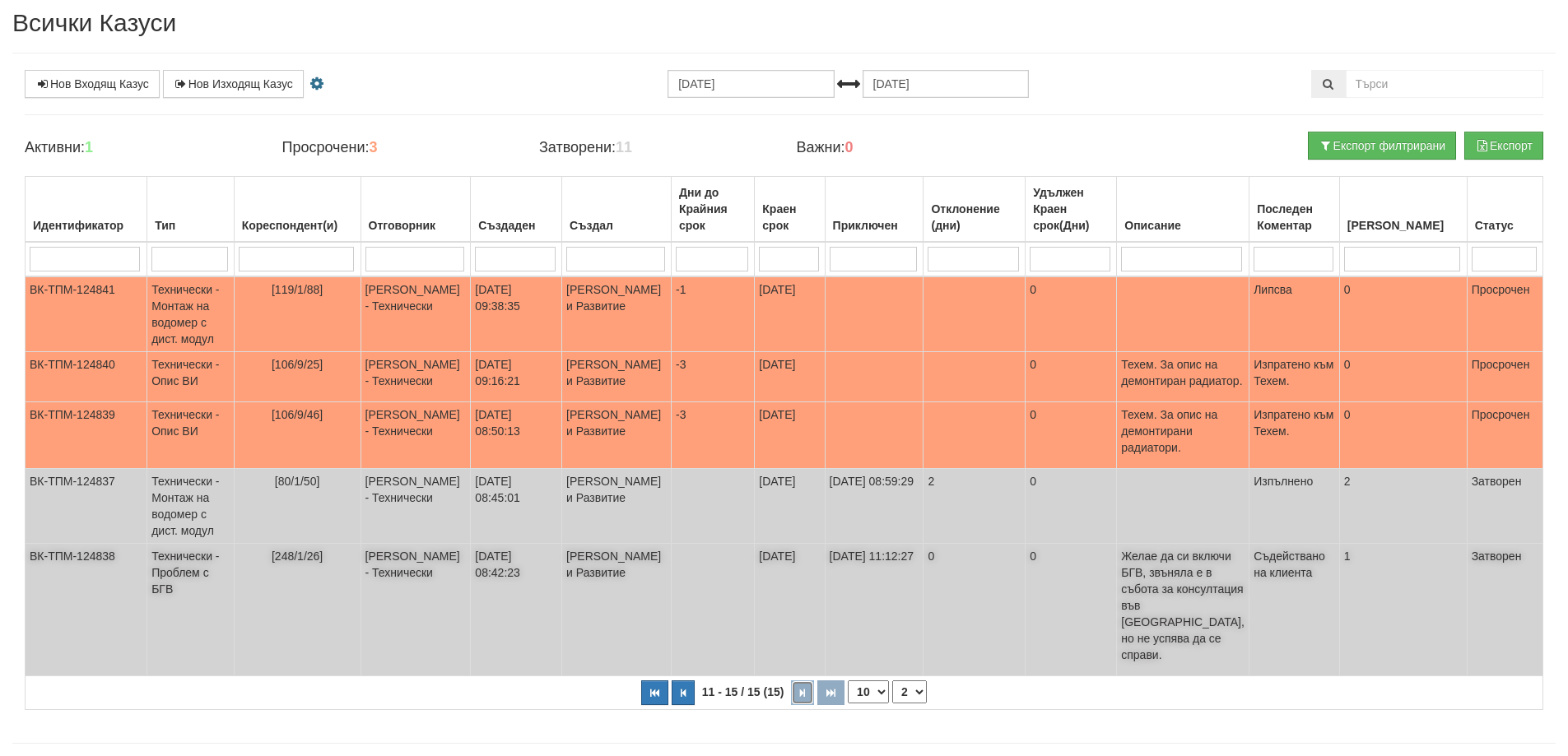
scroll to position [0, 0]
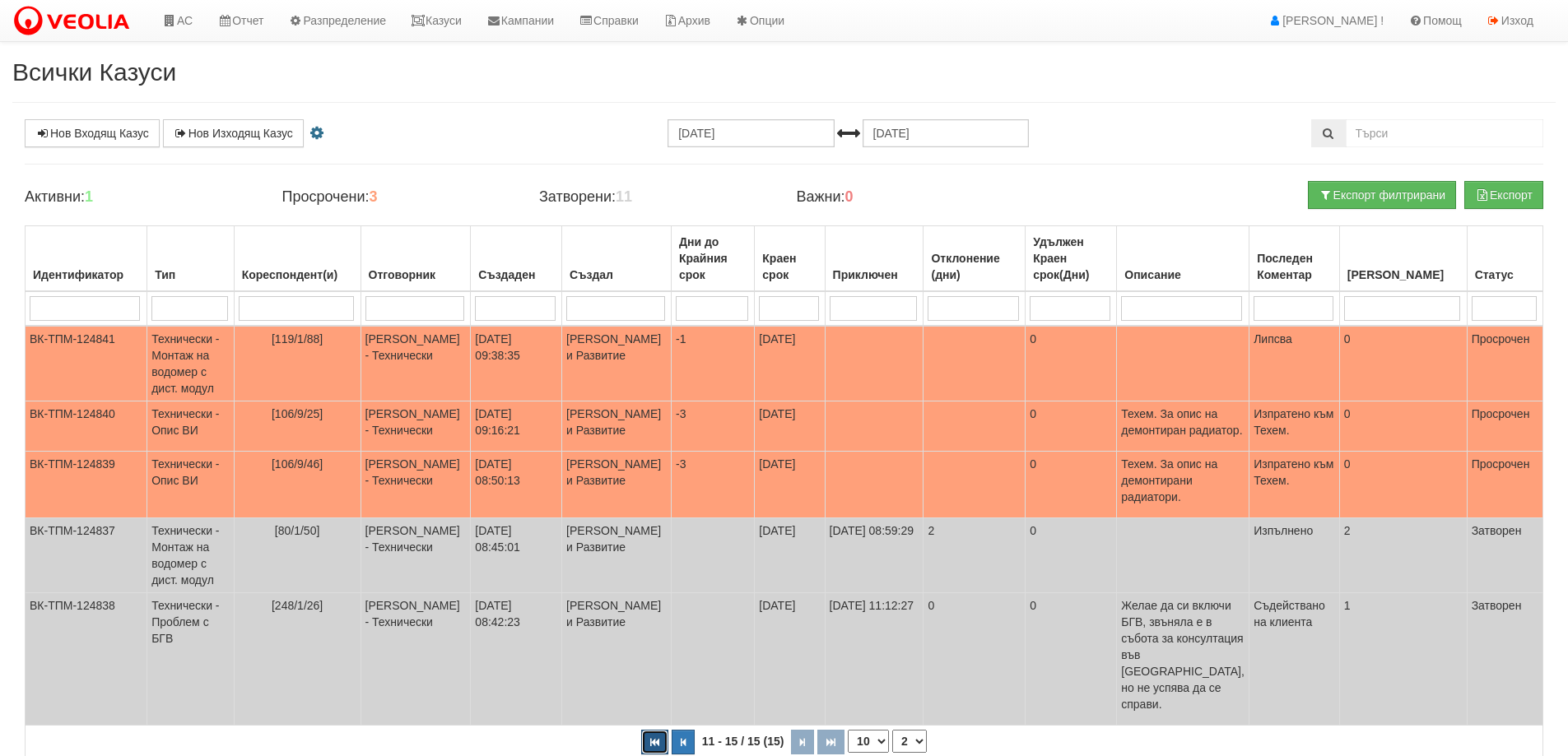
click at [663, 730] on button "button" at bounding box center [654, 742] width 27 height 25
select select "1"
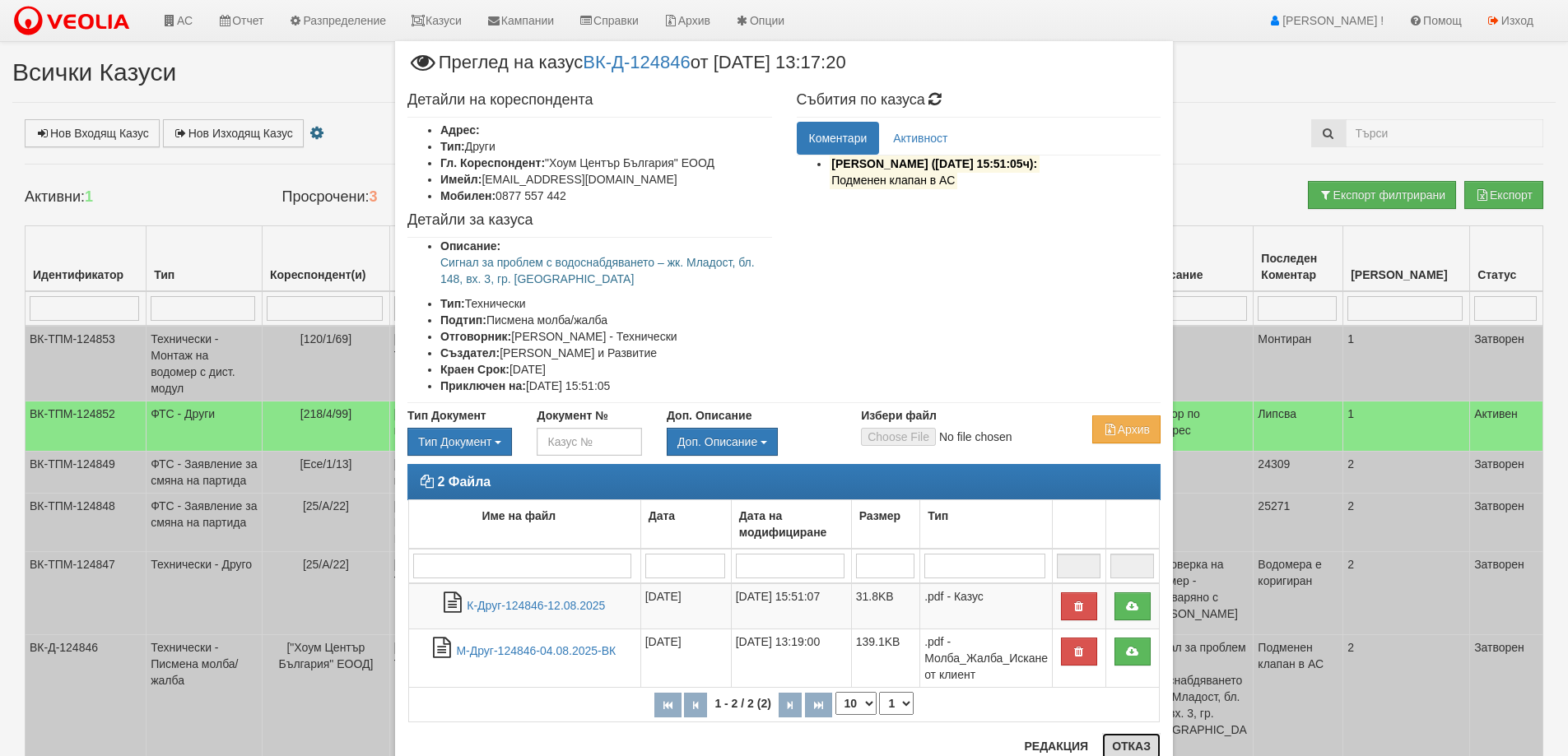
click at [1114, 741] on button "Отказ" at bounding box center [1131, 746] width 59 height 26
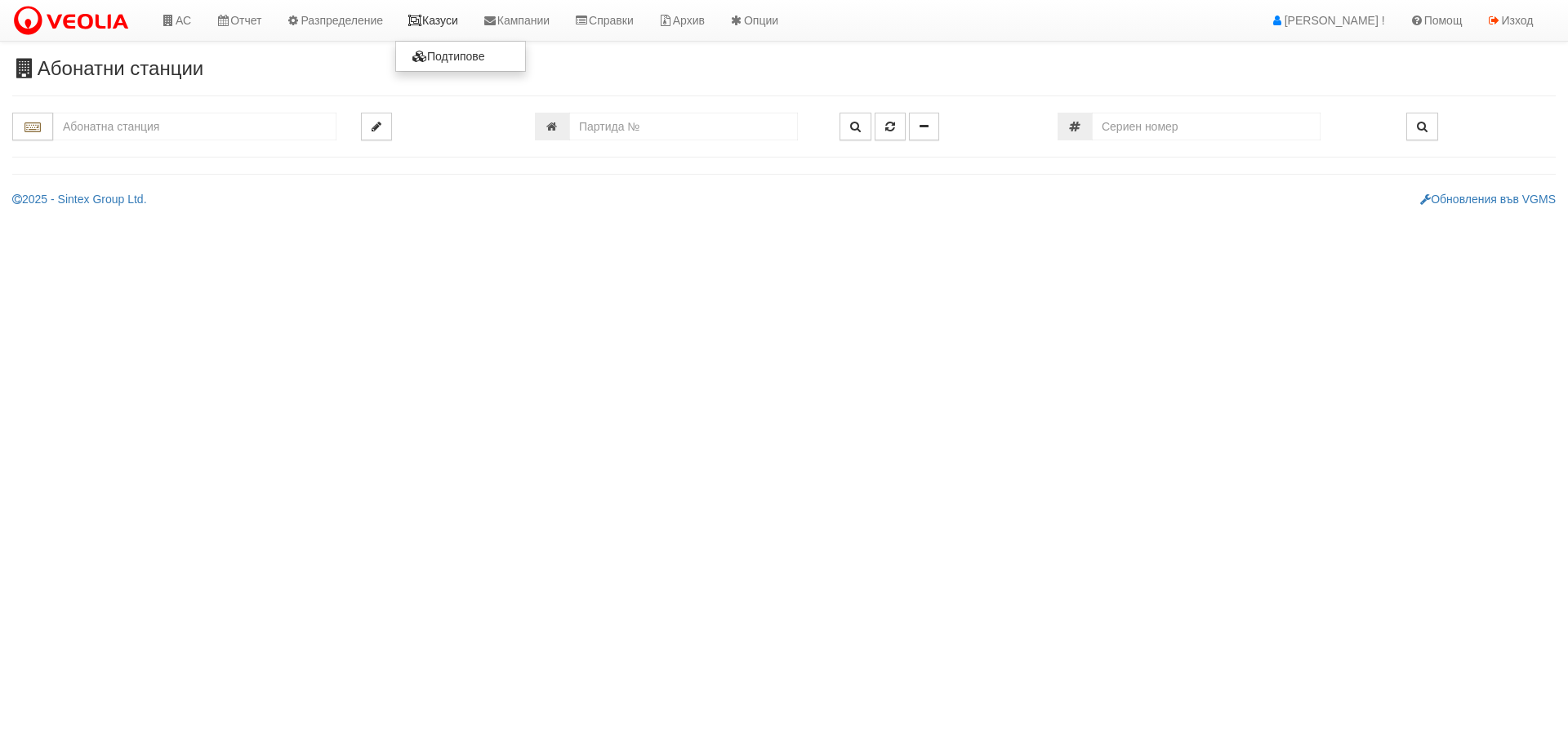
click at [432, 21] on link "Казуси" at bounding box center [433, 20] width 75 height 41
